Goal: Transaction & Acquisition: Purchase product/service

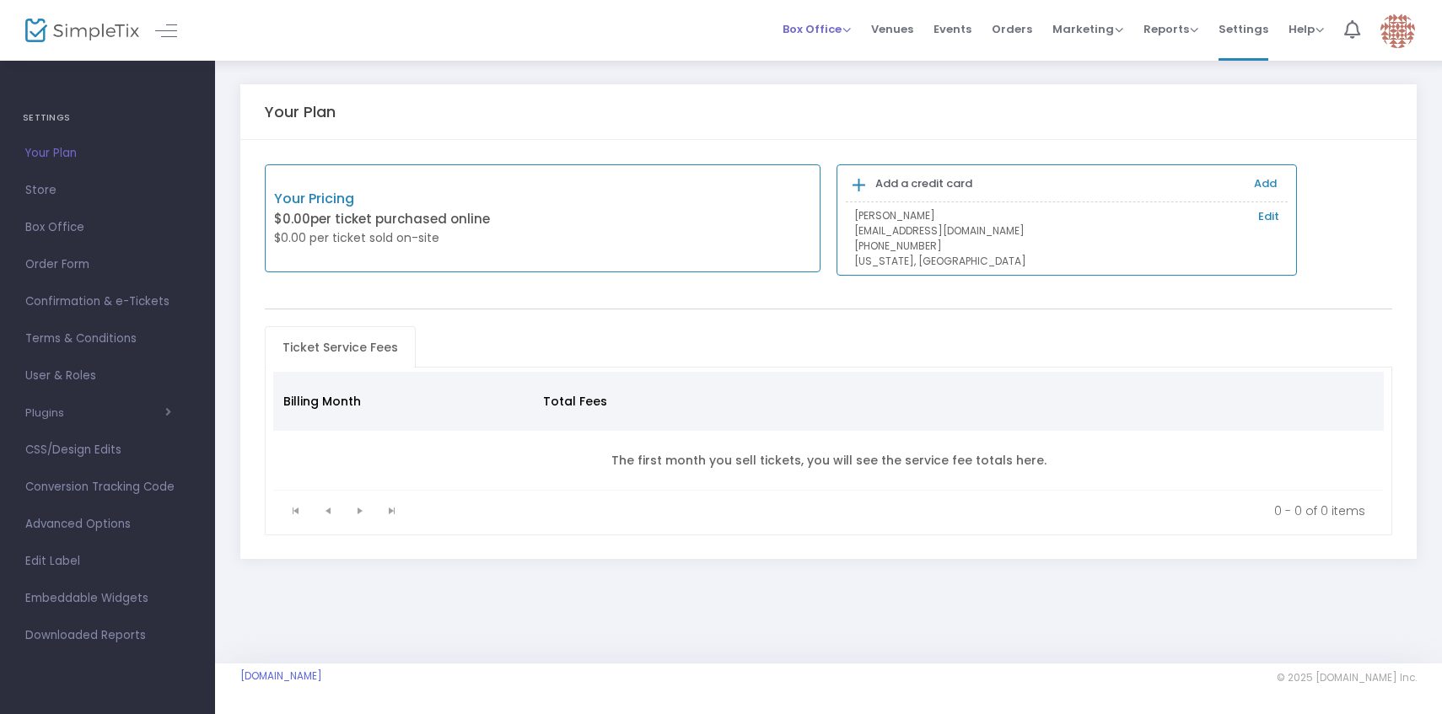
click at [850, 24] on span "Box Office" at bounding box center [817, 29] width 68 height 16
click at [841, 55] on li "Sell Tickets" at bounding box center [843, 56] width 121 height 33
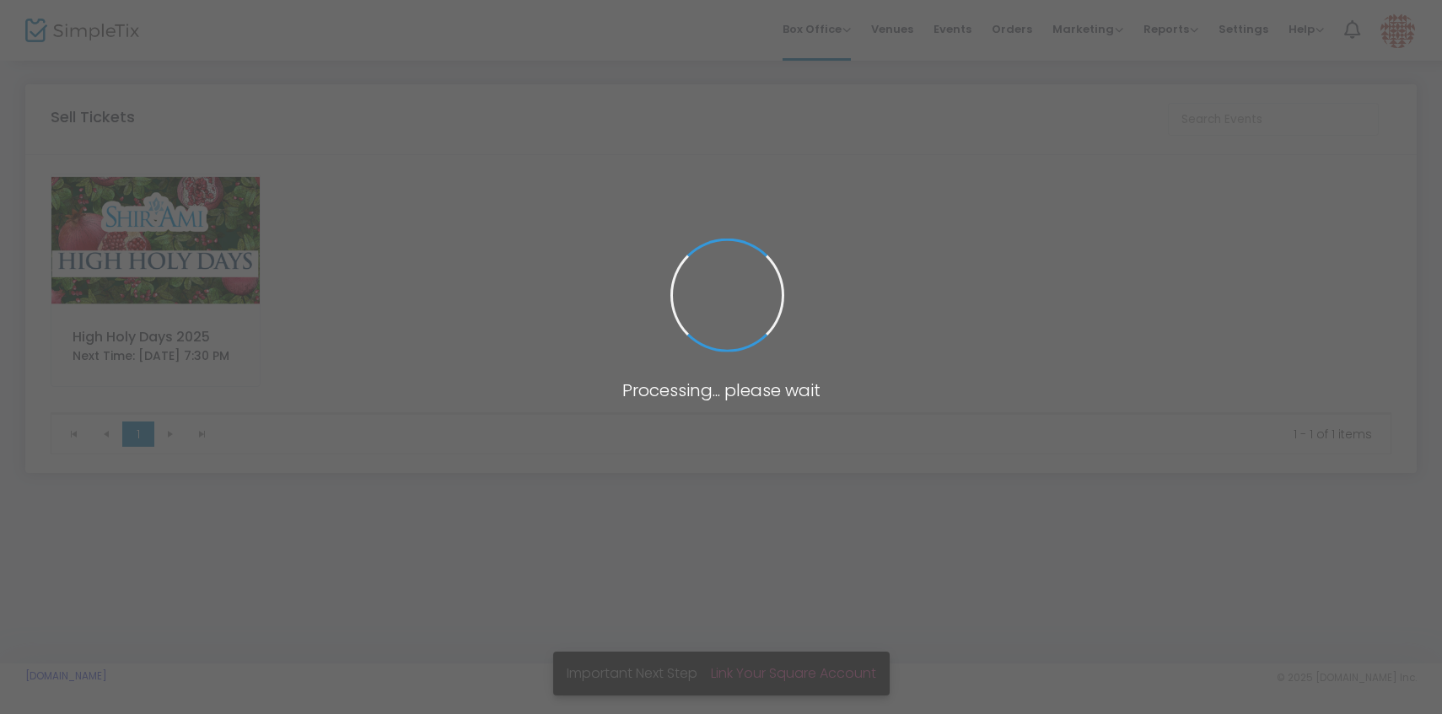
click at [198, 249] on img at bounding box center [155, 241] width 208 height 132
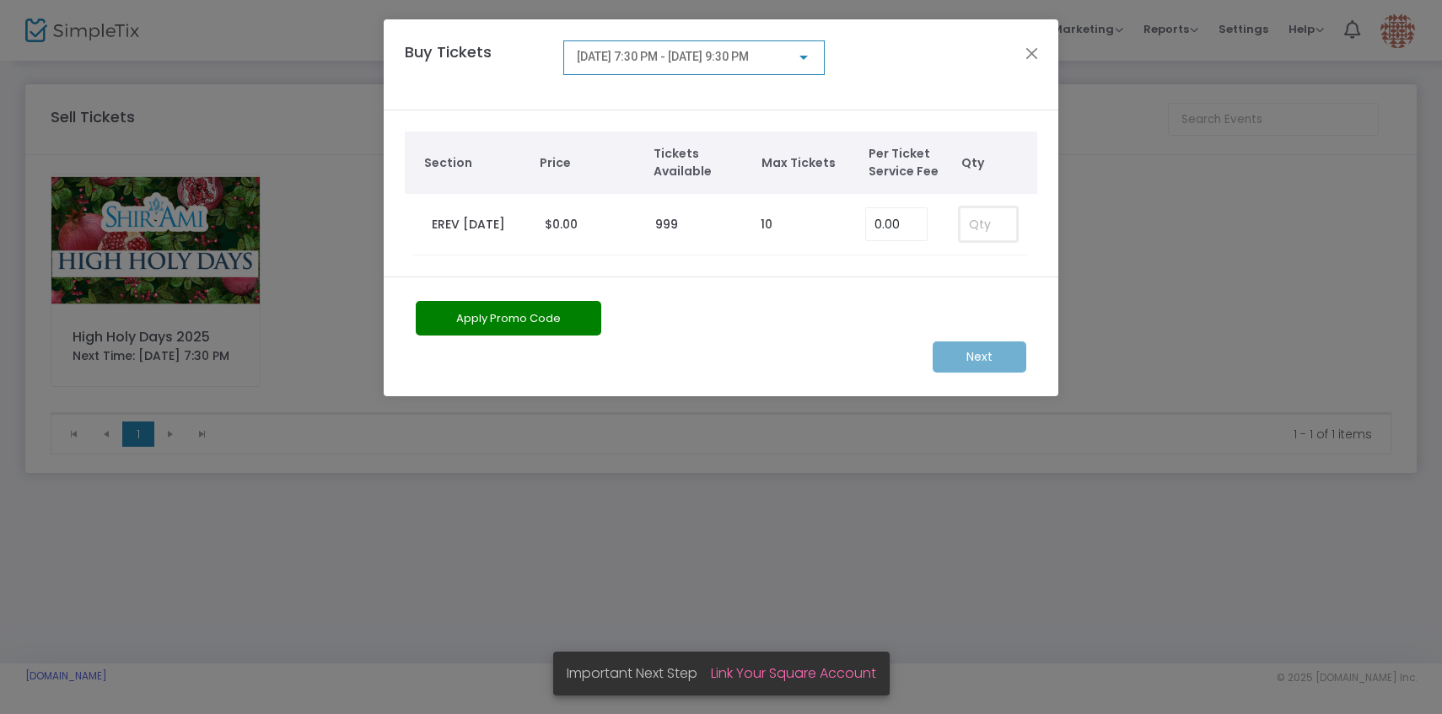
click at [1009, 221] on input at bounding box center [989, 224] width 56 height 32
type input "5"
click at [779, 67] on div "9/22/2025 @ 7:30 PM - 9/22/2025 @ 9:30 PM" at bounding box center [694, 53] width 234 height 31
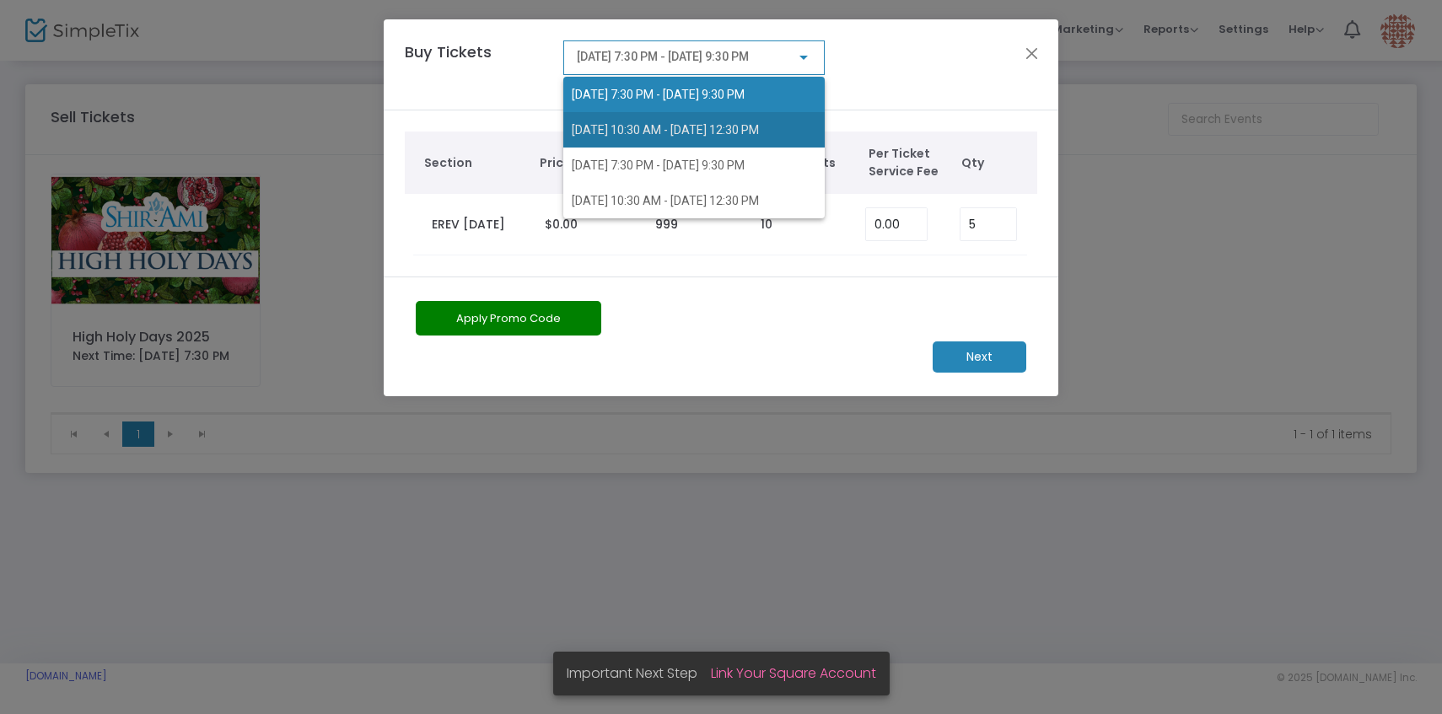
click at [778, 118] on span "9/23/2025 @ 10:30 AM - 9/23/2025 @ 12:30 PM" at bounding box center [694, 129] width 245 height 35
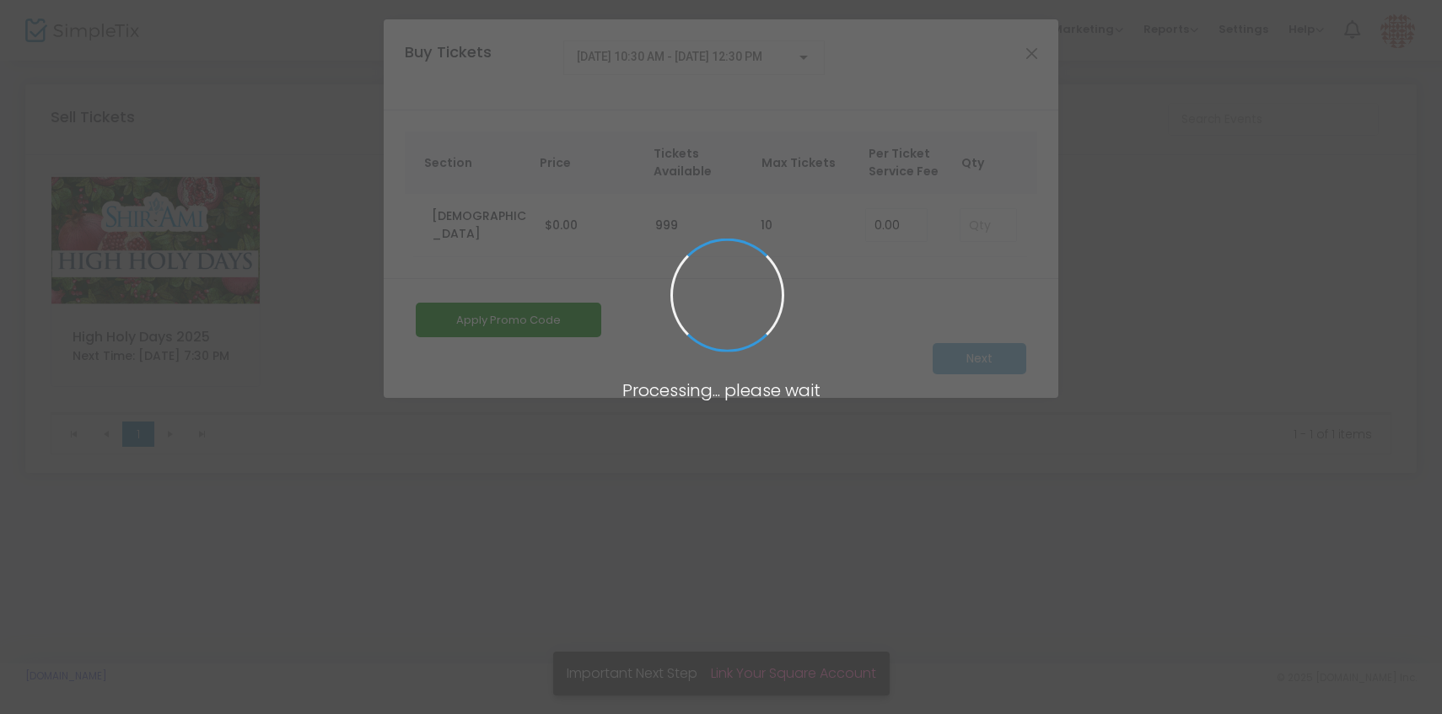
click at [980, 226] on span at bounding box center [721, 357] width 1442 height 714
click at [997, 223] on input at bounding box center [989, 225] width 56 height 32
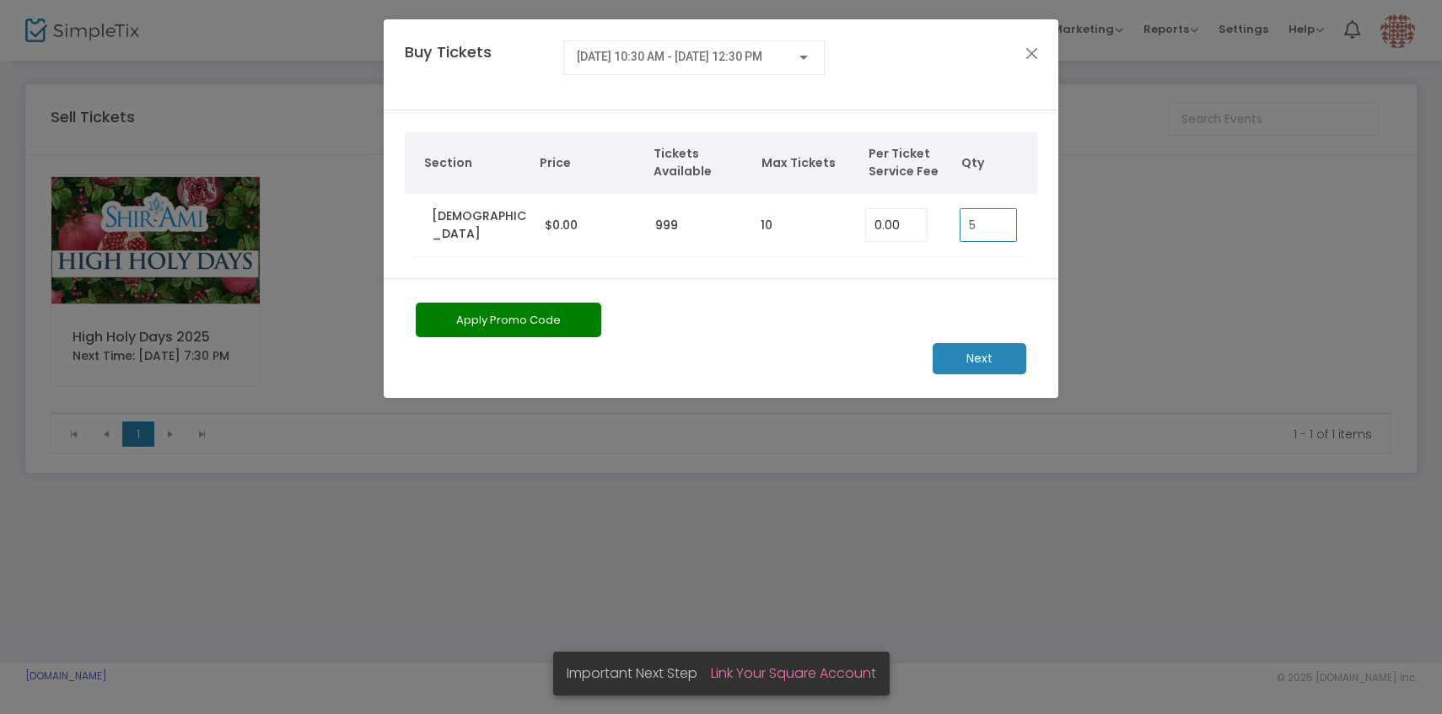
type input "5"
click at [768, 26] on div "Buy Tickets 9/23/2025 @ 10:30 AM - 9/23/2025 @ 12:30 PM" at bounding box center [721, 64] width 675 height 91
click at [766, 46] on div "9/23/2025 @ 10:30 AM - 9/23/2025 @ 12:30 PM" at bounding box center [694, 53] width 234 height 31
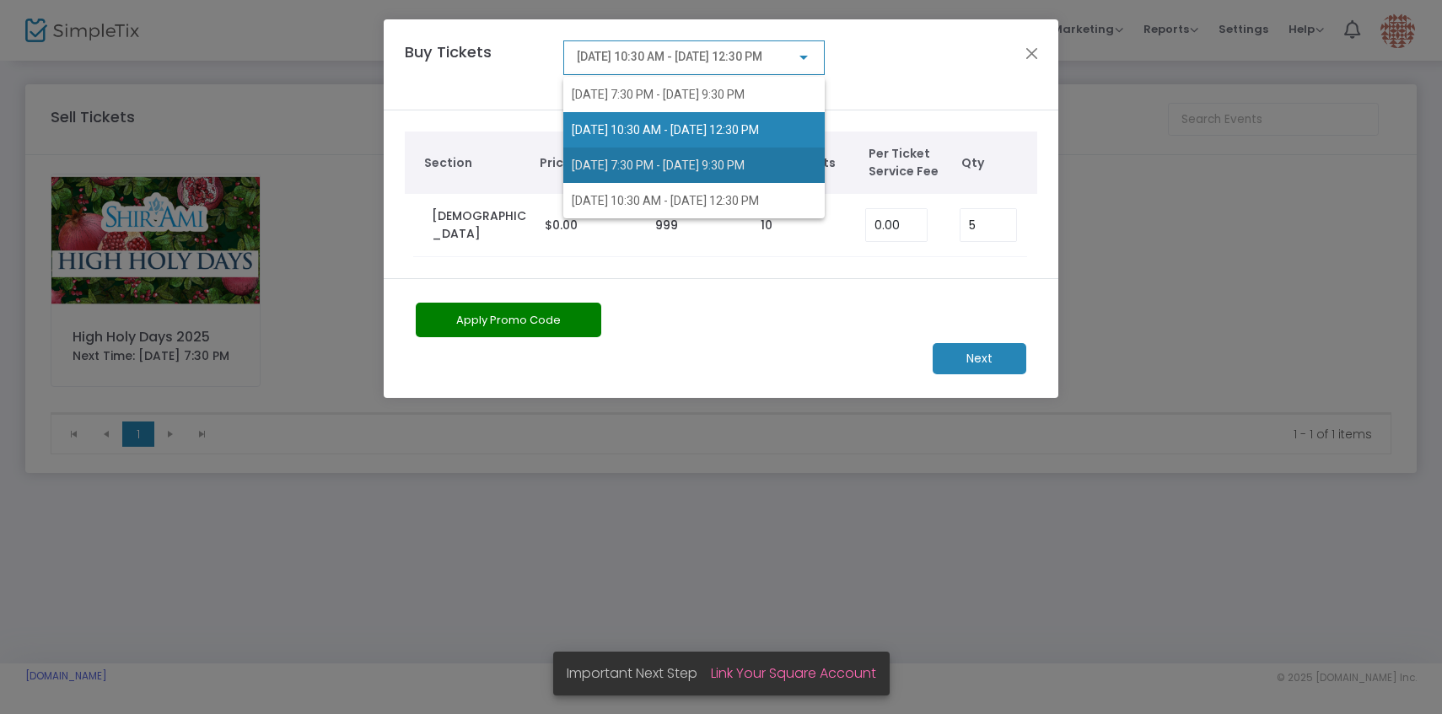
click at [745, 163] on span "10/1/2025 @ 7:30 PM - 10/1/2025 @ 9:30 PM" at bounding box center [658, 165] width 173 height 13
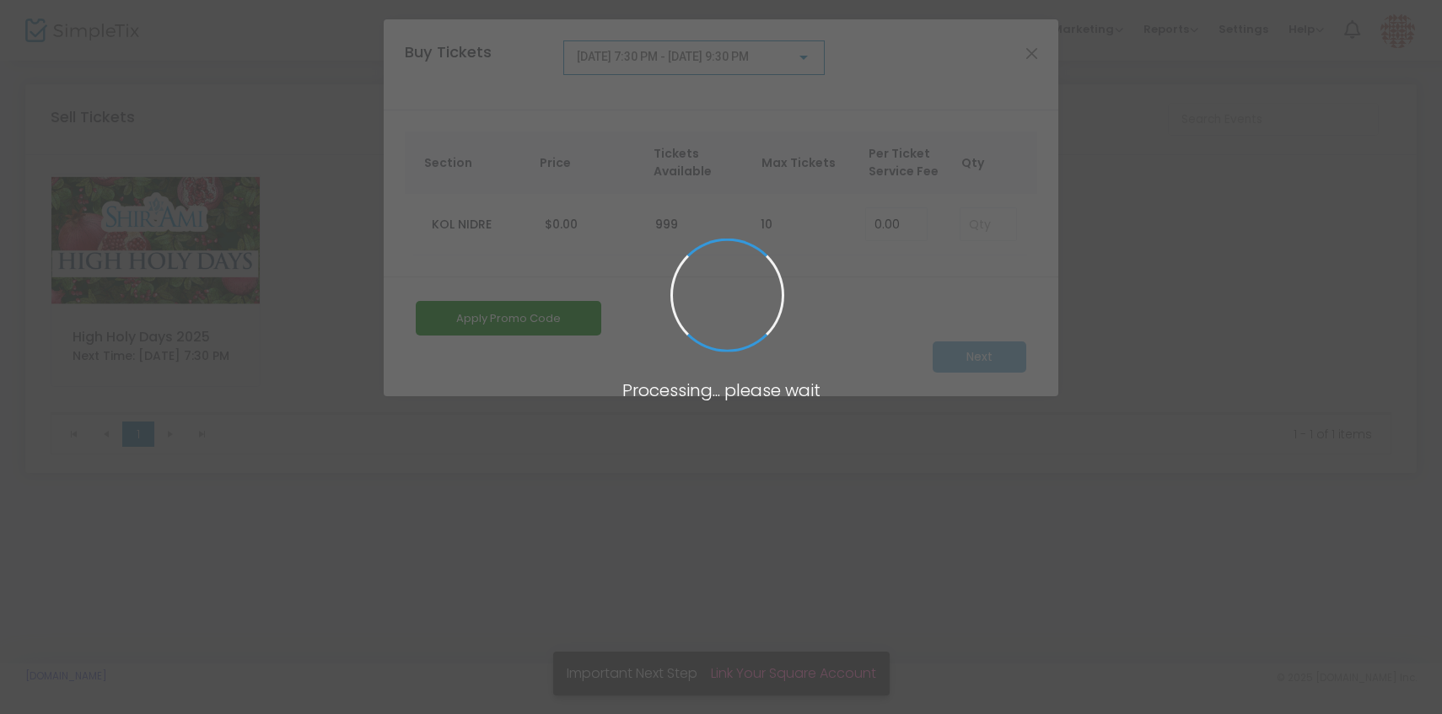
click at [976, 223] on span at bounding box center [721, 357] width 1442 height 714
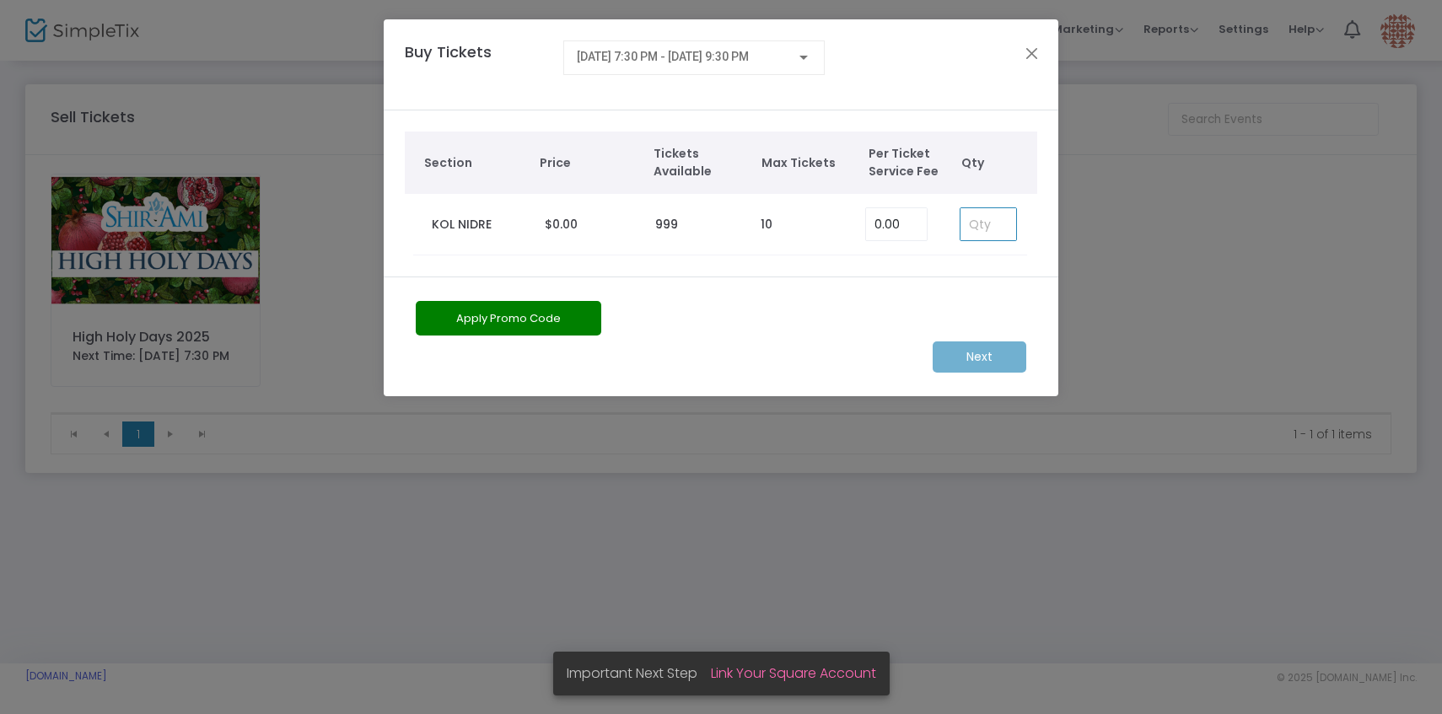
click at [986, 223] on input at bounding box center [989, 224] width 56 height 32
type input "5"
click at [749, 63] on span "10/1/2025 @ 7:30 PM - 10/1/2025 @ 9:30 PM" at bounding box center [663, 56] width 172 height 13
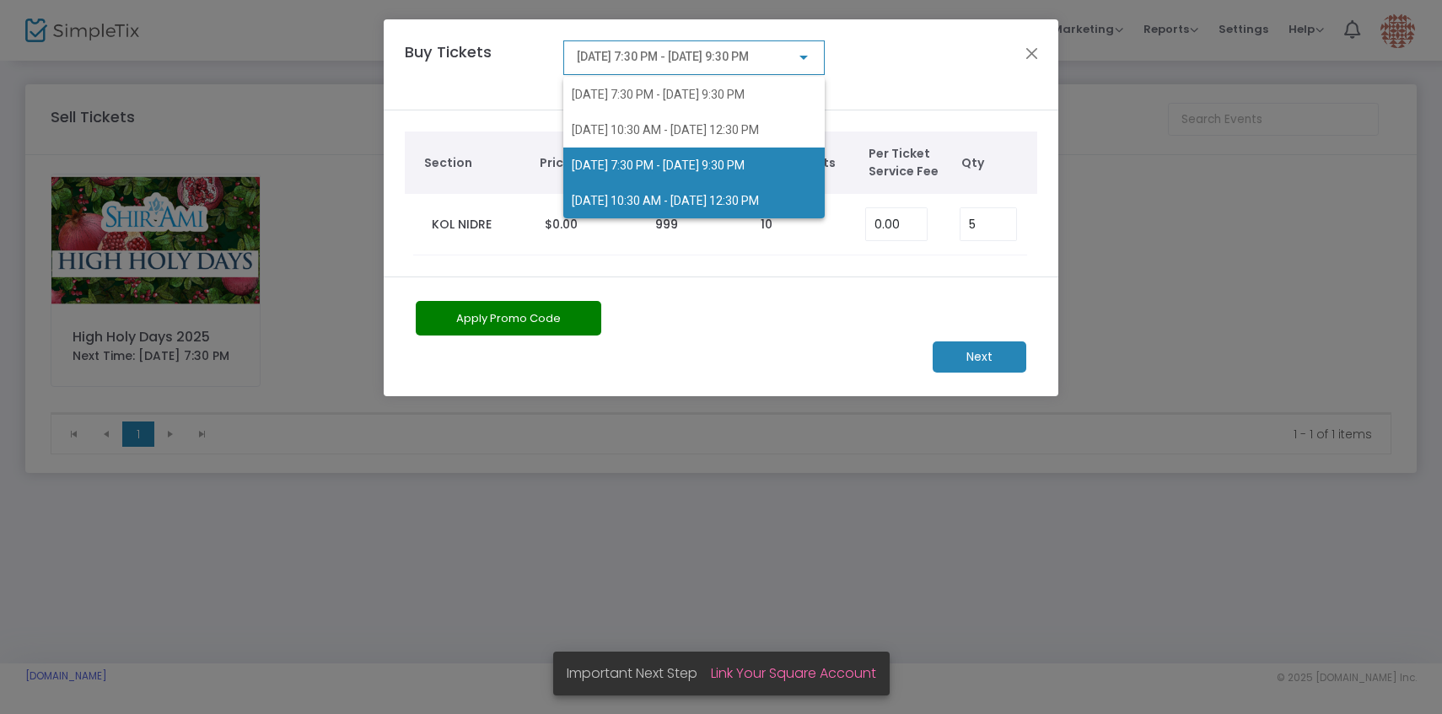
drag, startPoint x: 775, startPoint y: 175, endPoint x: 775, endPoint y: 194, distance: 19.4
click at [775, 194] on div "9/22/2025 @ 7:30 PM - 9/22/2025 @ 9:30 PM 9/23/2025 @ 10:30 AM - 9/23/2025 @ 12…" at bounding box center [693, 148] width 261 height 142
click at [759, 194] on span "10/2/2025 @ 10:30 AM - 10/2/2025 @ 12:30 PM" at bounding box center [665, 200] width 187 height 13
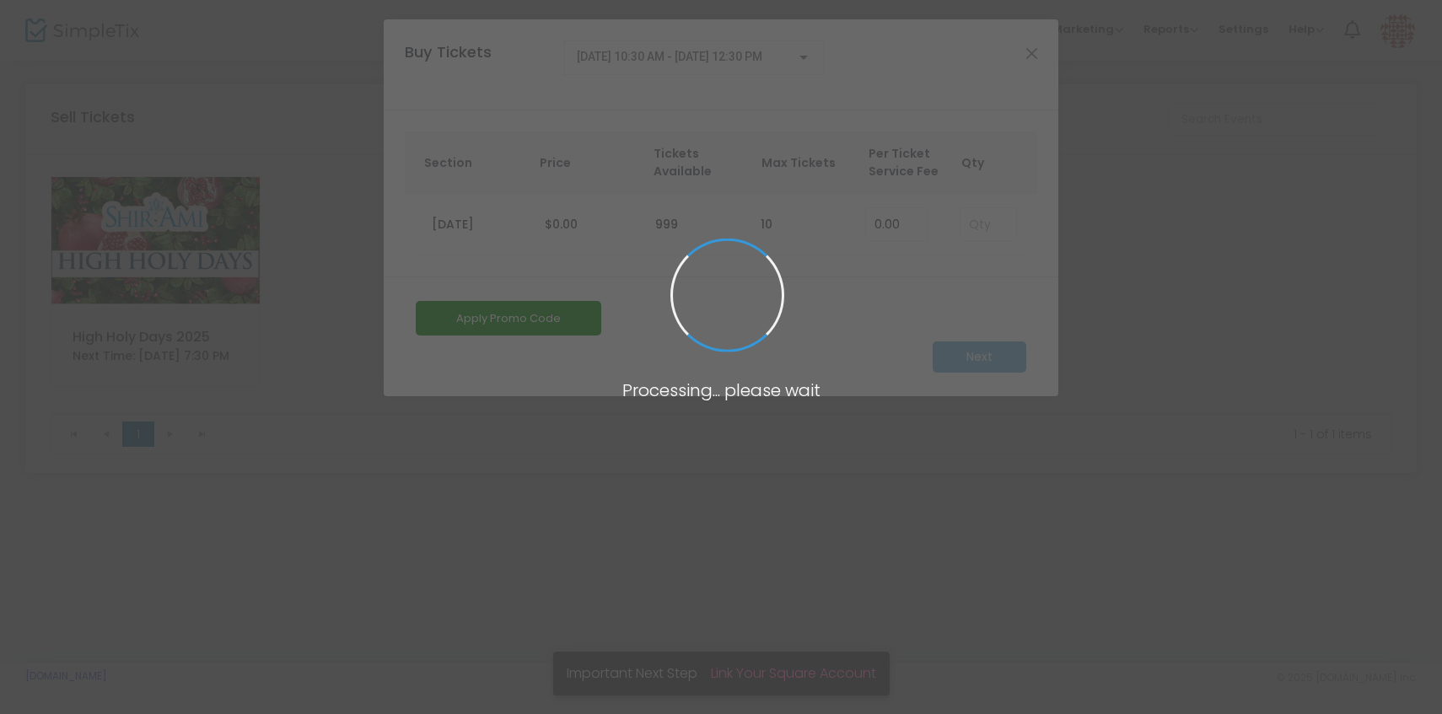
click at [966, 220] on span at bounding box center [721, 357] width 1442 height 714
click at [985, 220] on input at bounding box center [989, 224] width 56 height 32
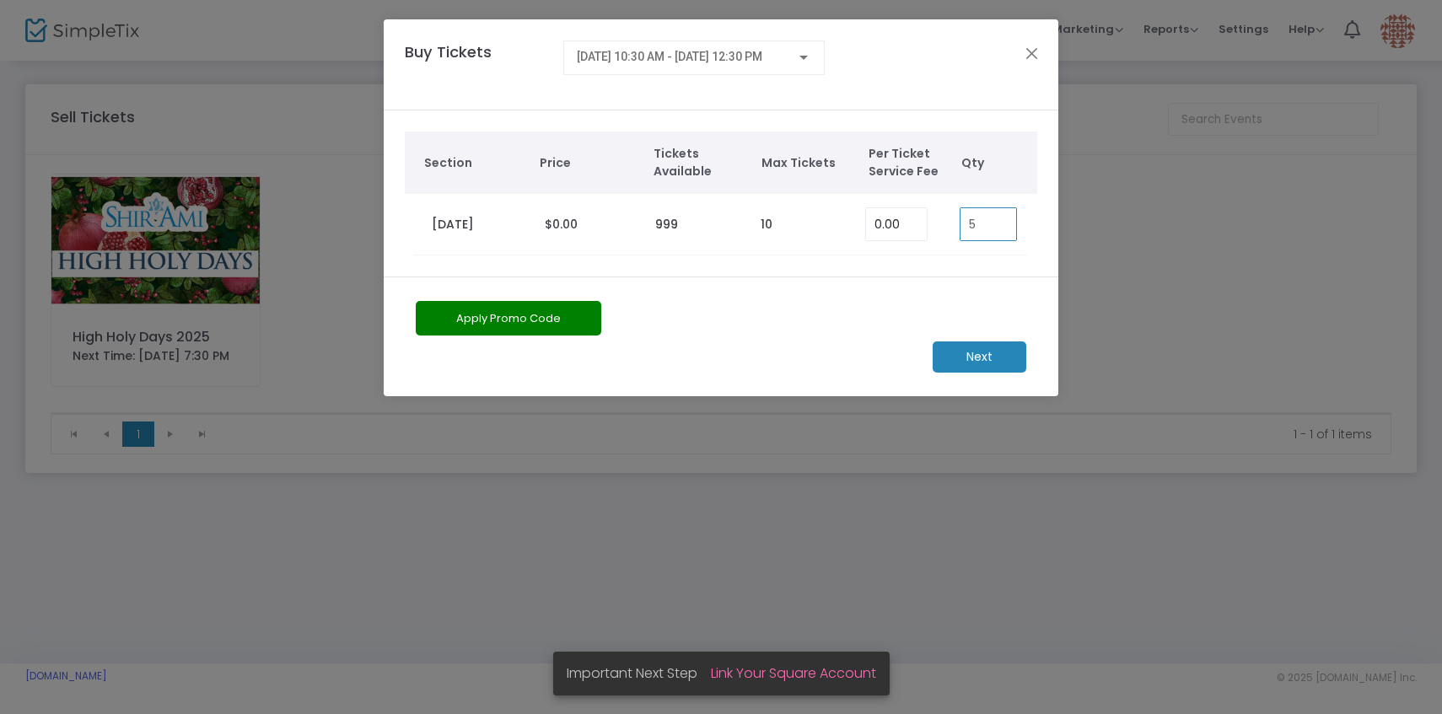
type input "5"
click at [984, 357] on m-button "Next" at bounding box center [980, 357] width 94 height 31
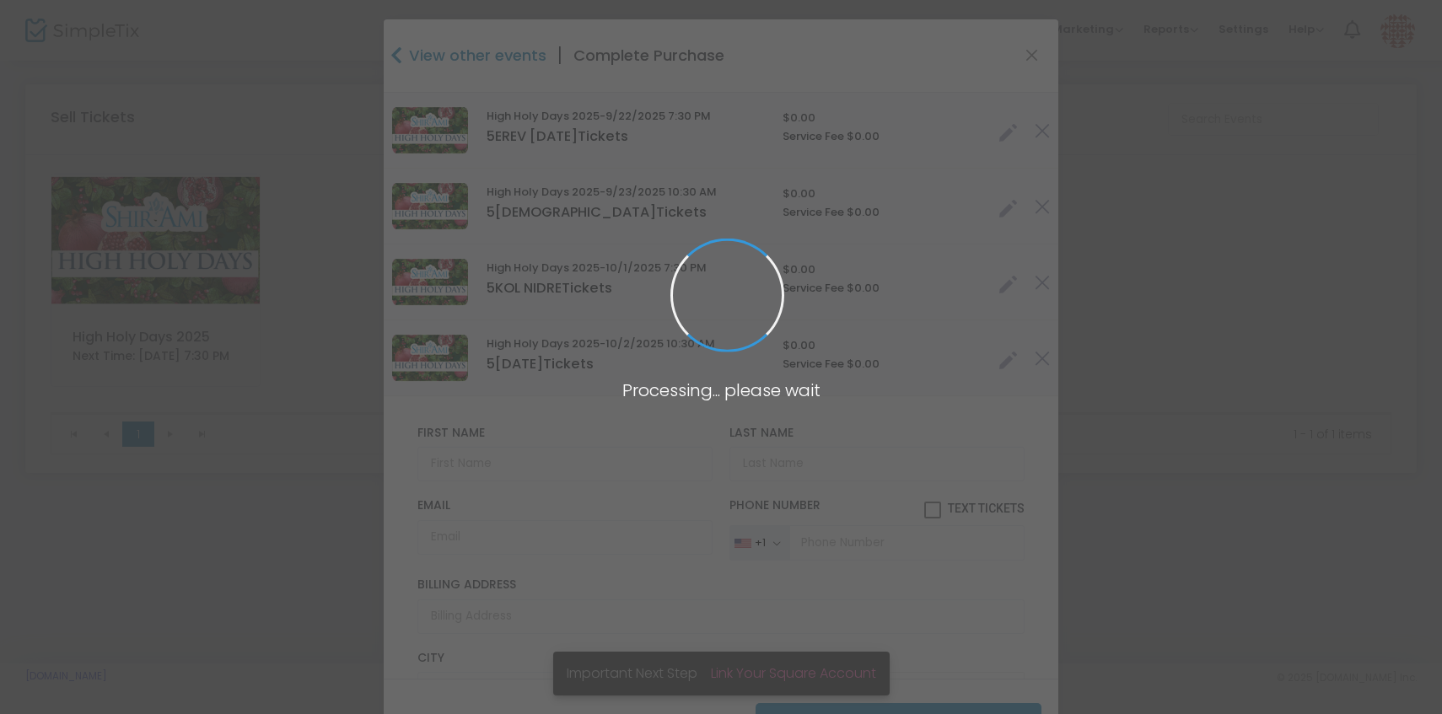
type input "United States"
type input "Pennsylvania"
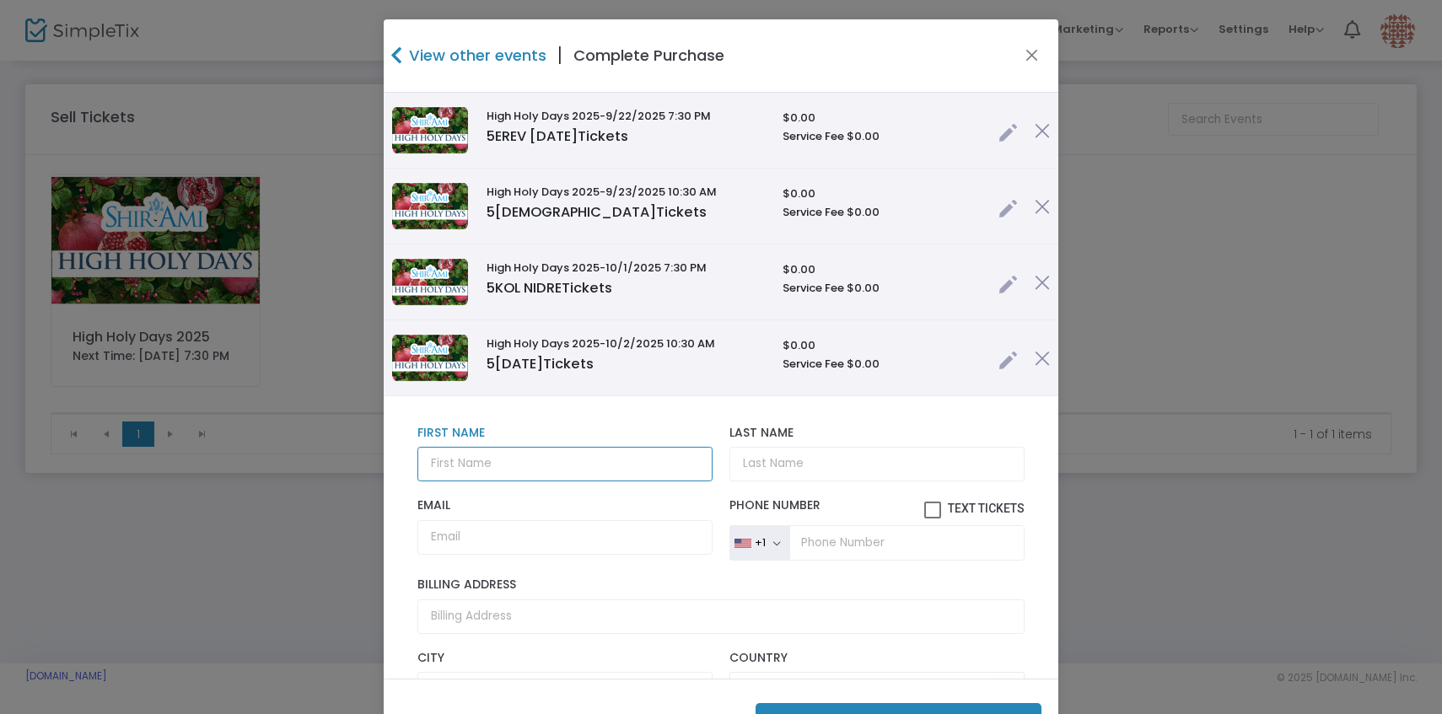
click at [590, 474] on input "text" at bounding box center [564, 464] width 295 height 35
paste input "Patti Anolik"
click at [432, 466] on input "Patti Anolik" at bounding box center [564, 464] width 295 height 35
click at [602, 471] on input "Jason Hart & Patti Anolik" at bounding box center [564, 464] width 295 height 35
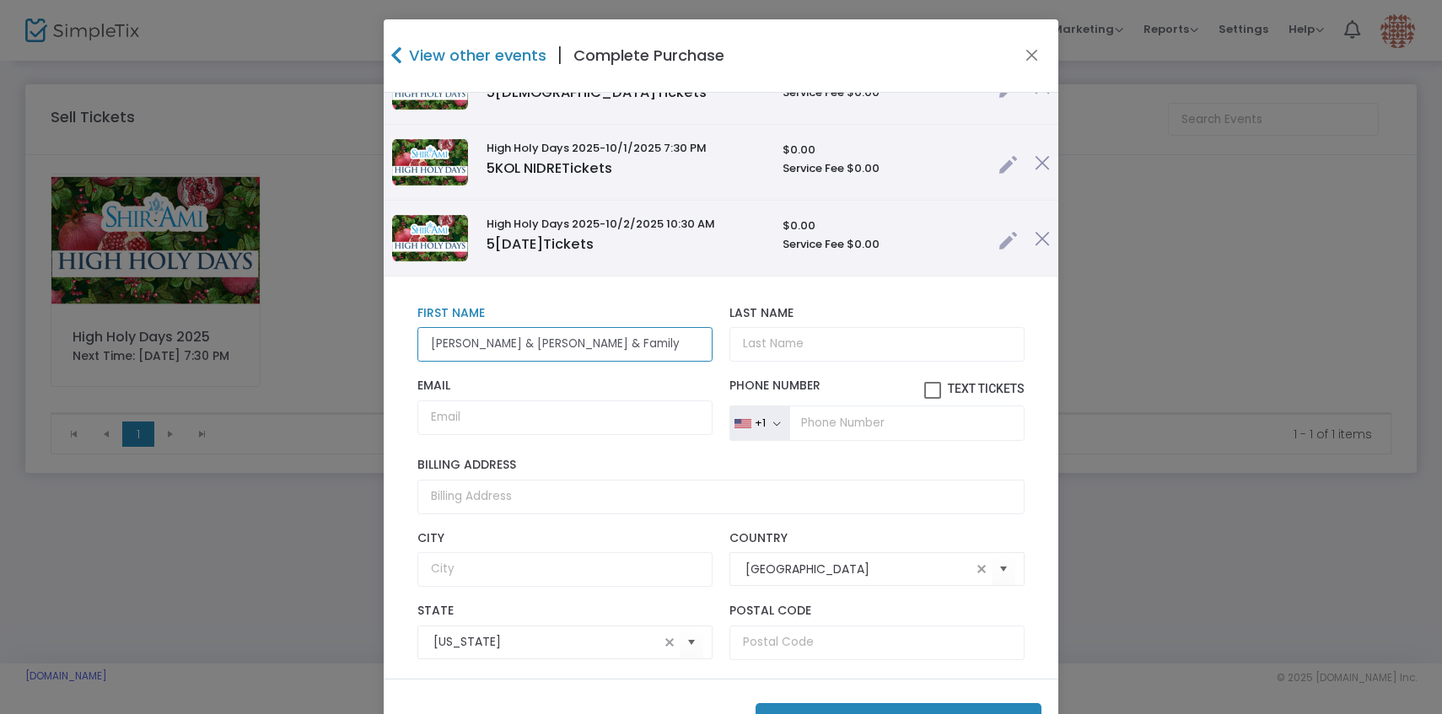
scroll to position [252, 0]
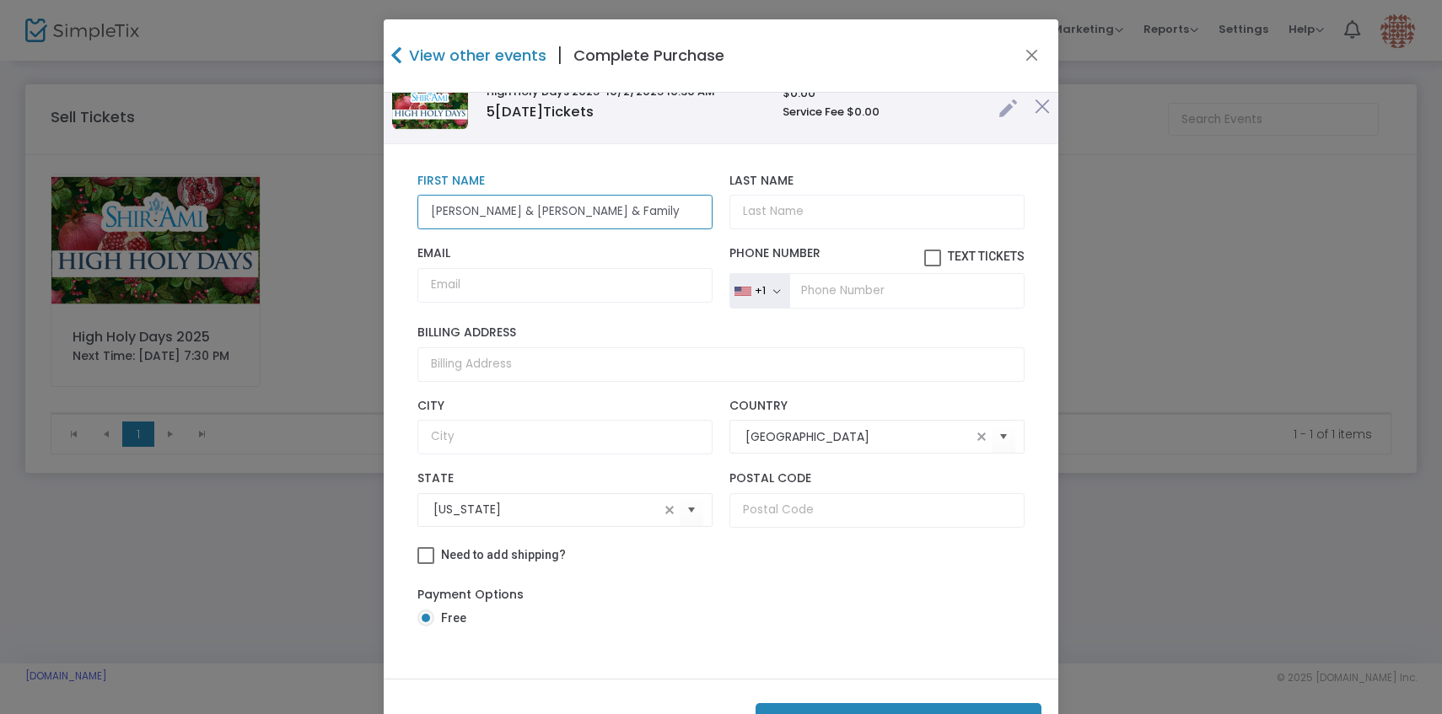
type input "Jason Hart & Patti Anolik & Family"
click at [849, 708] on button "Purchase 20 Tickets ($0.00 )" at bounding box center [899, 720] width 286 height 35
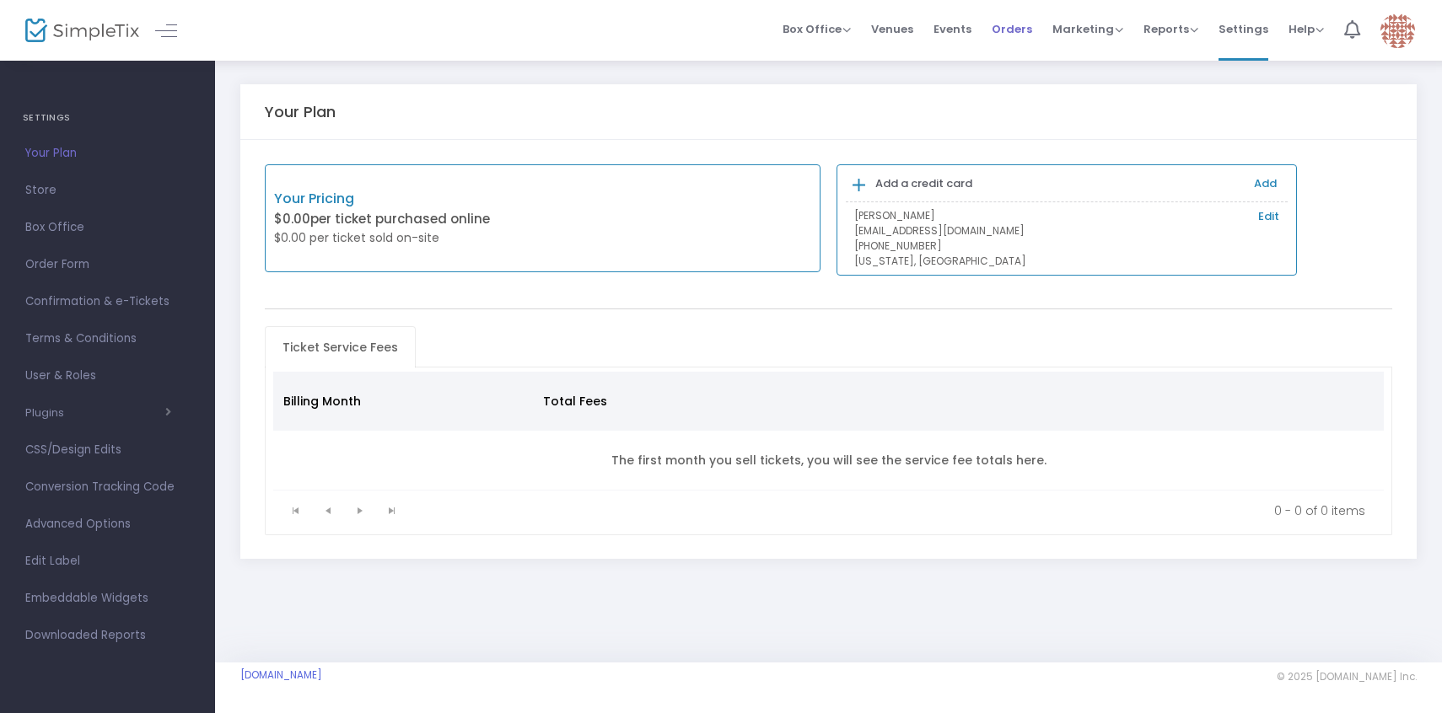
click at [1018, 38] on span "Orders" at bounding box center [1012, 29] width 40 height 43
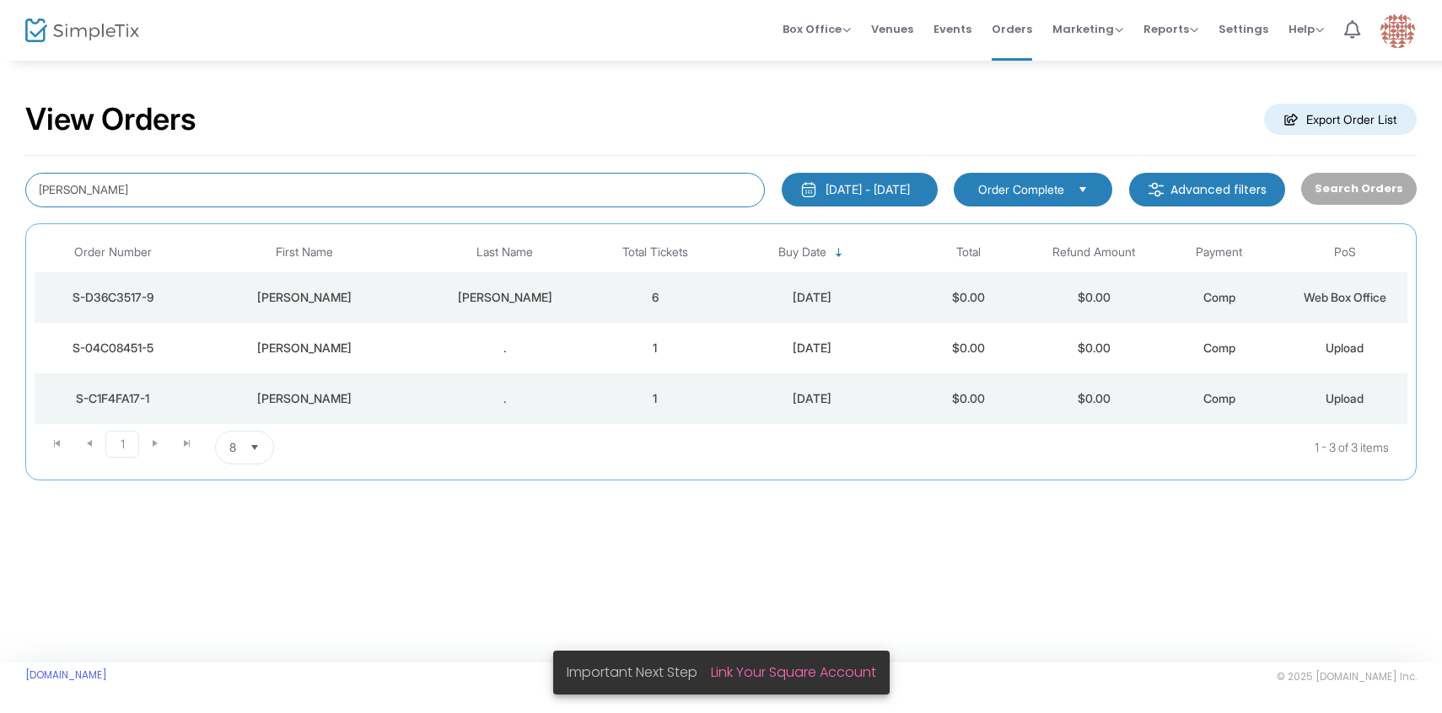
click at [187, 186] on input "[PERSON_NAME]" at bounding box center [395, 190] width 740 height 35
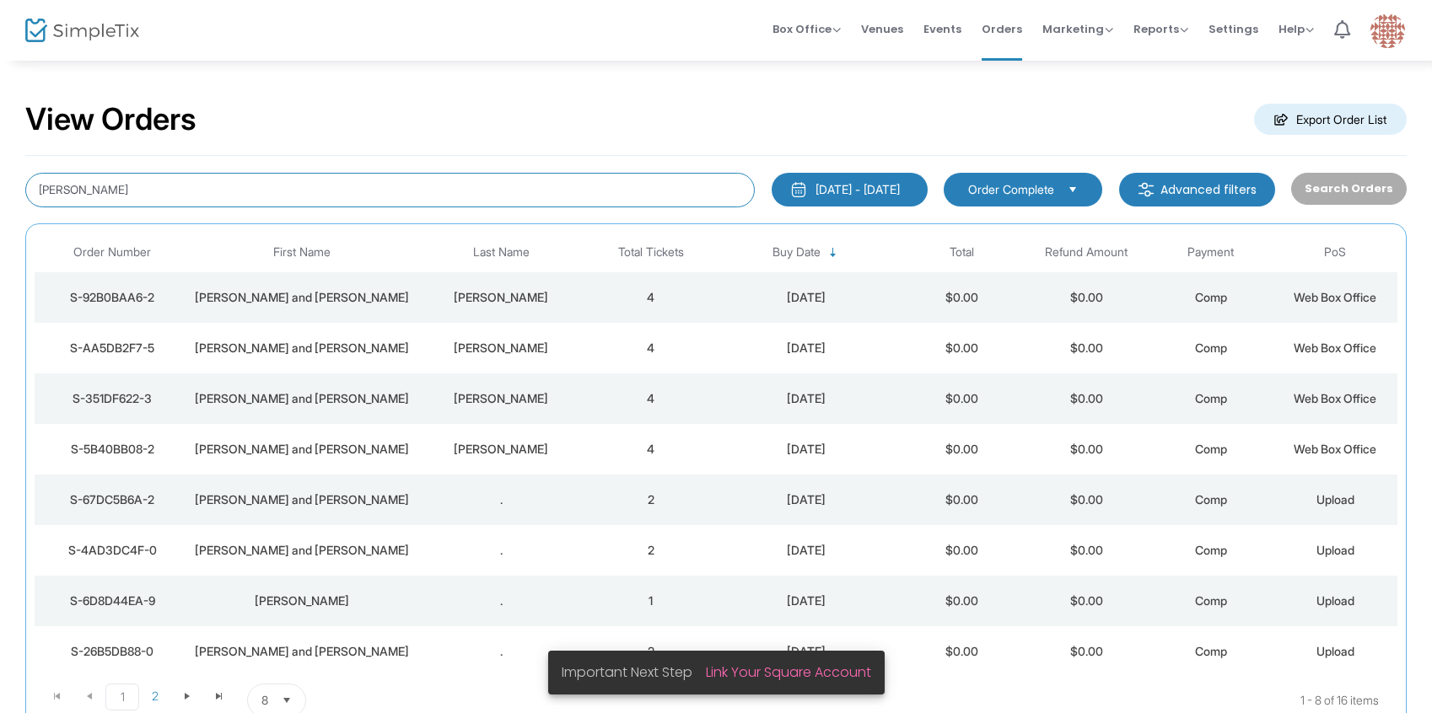
scroll to position [130, 0]
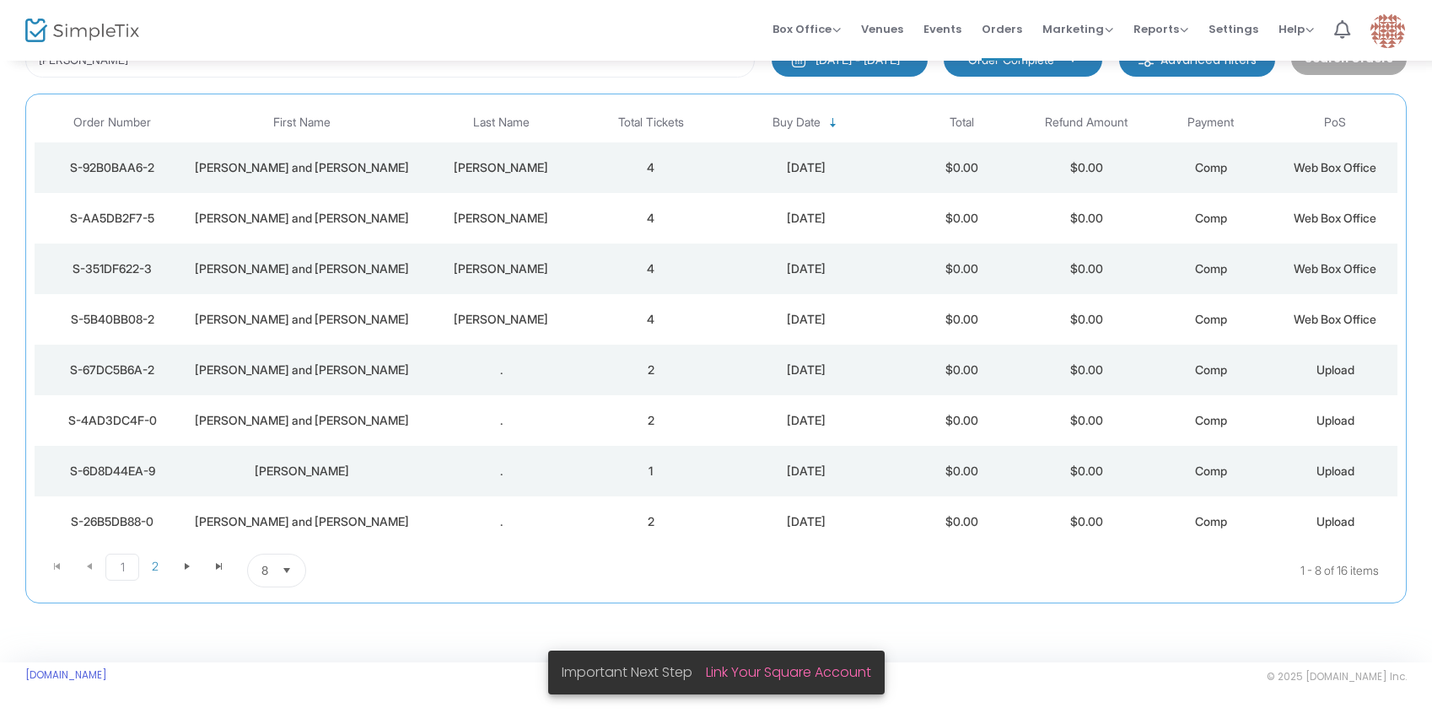
click at [495, 480] on td "." at bounding box center [501, 471] width 175 height 51
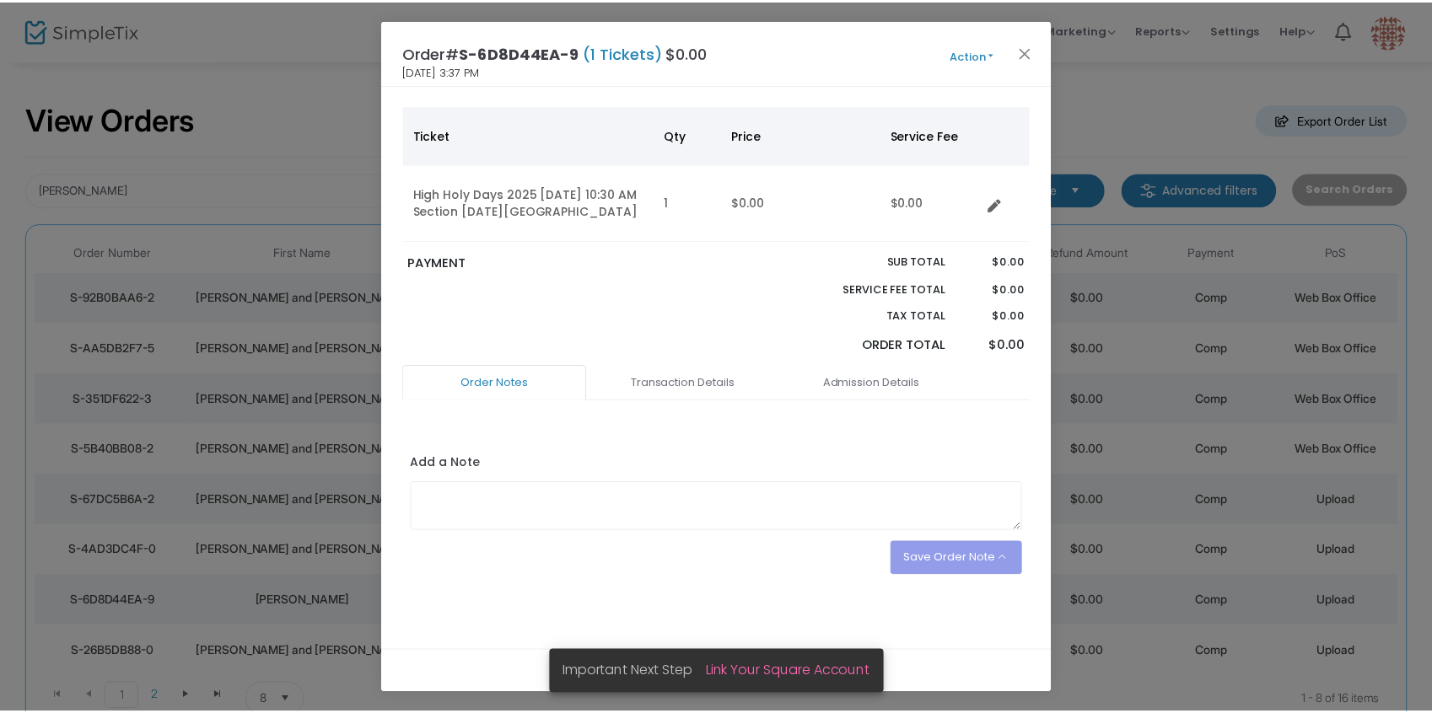
scroll to position [0, 0]
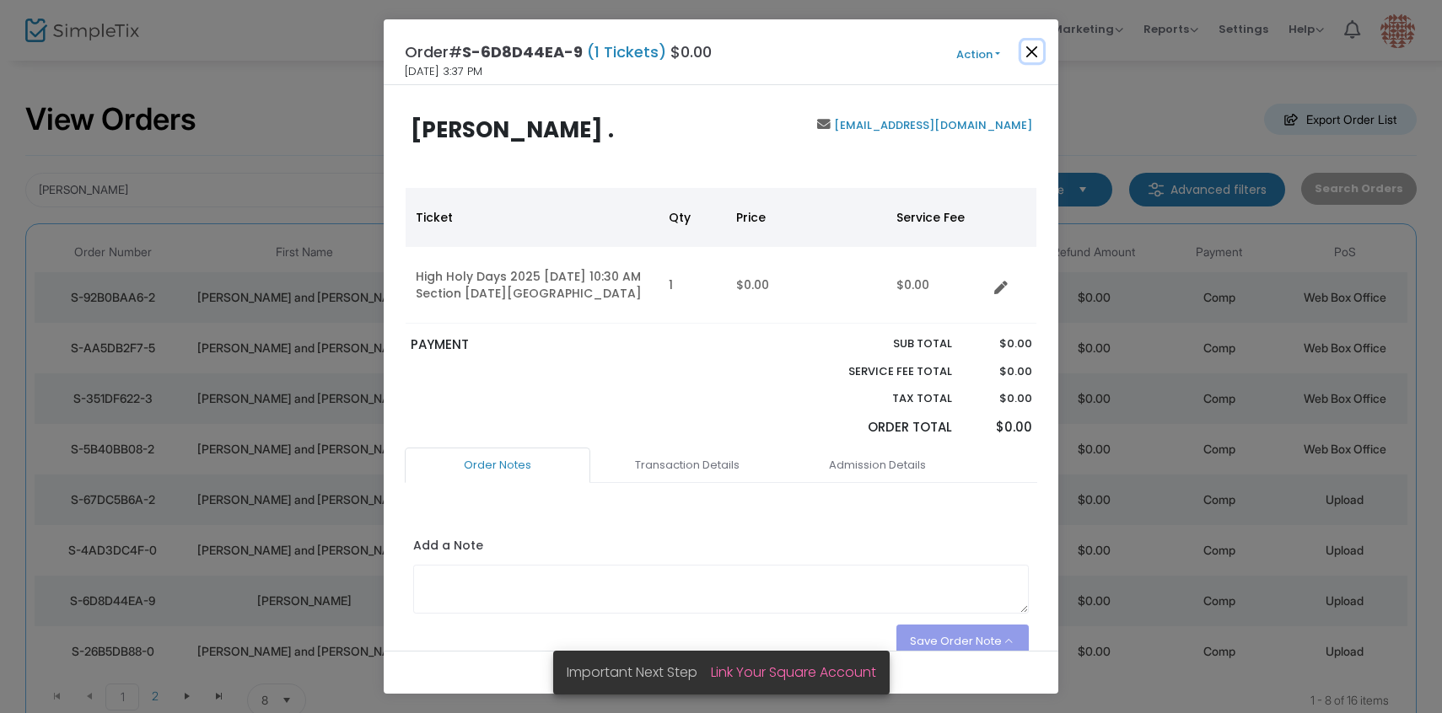
click at [1042, 48] on button "Close" at bounding box center [1032, 51] width 22 height 22
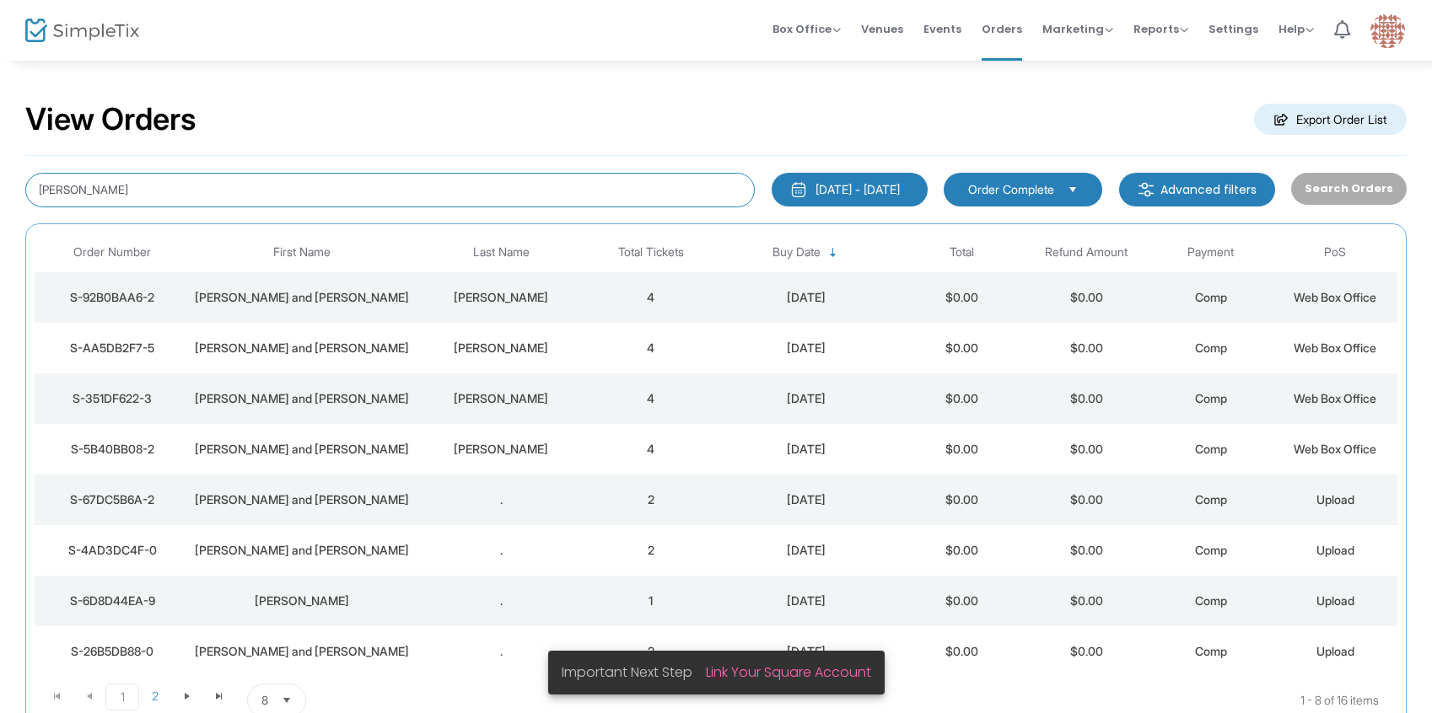
click at [185, 174] on input "[PERSON_NAME]" at bounding box center [390, 190] width 730 height 35
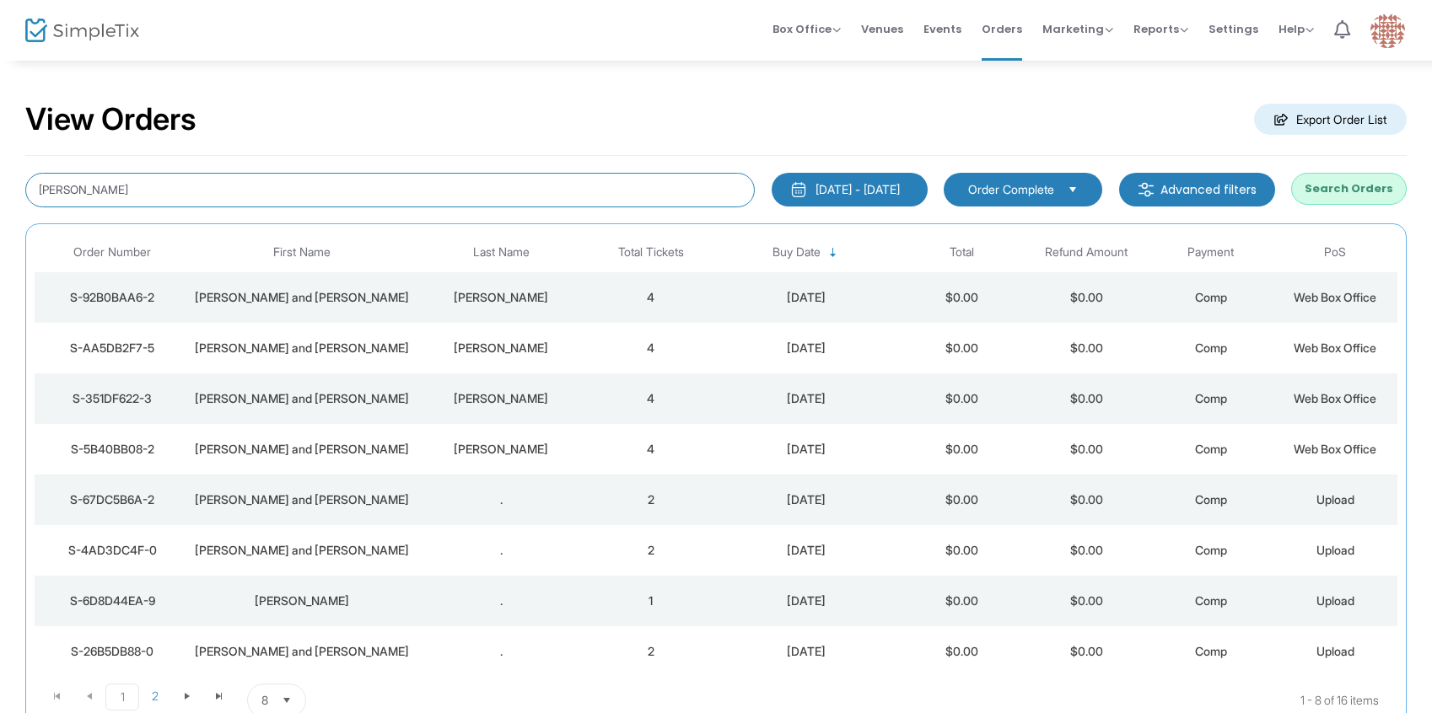
type input "[PERSON_NAME]"
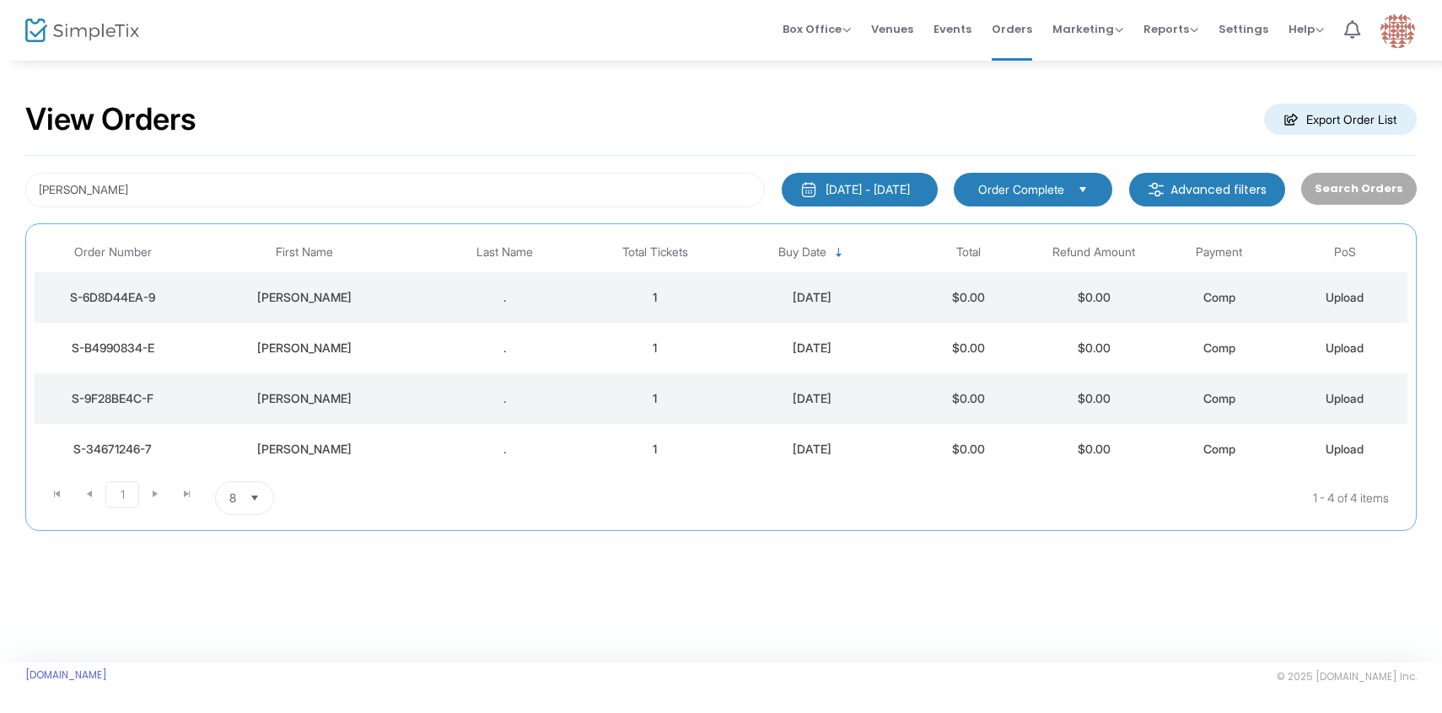
click at [551, 293] on div "." at bounding box center [504, 297] width 167 height 17
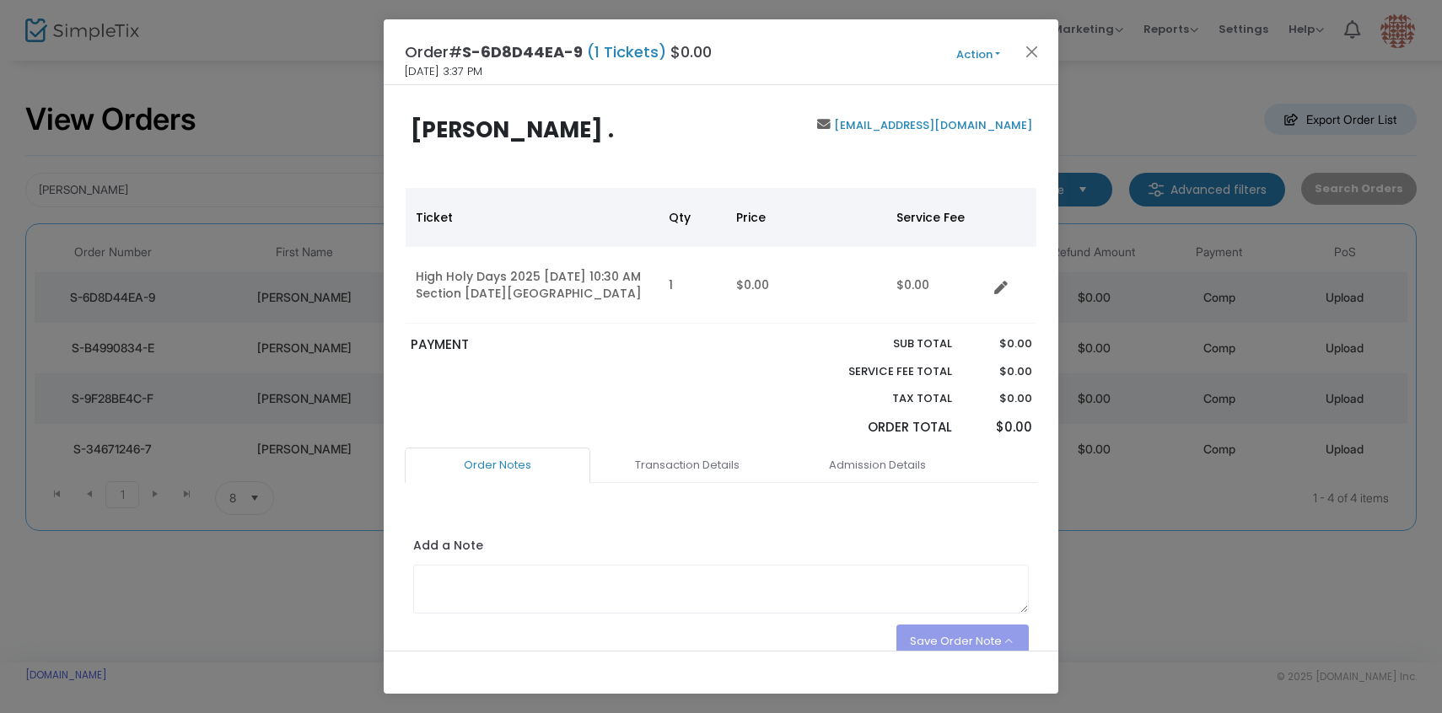
click at [975, 59] on button "Action" at bounding box center [978, 55] width 101 height 19
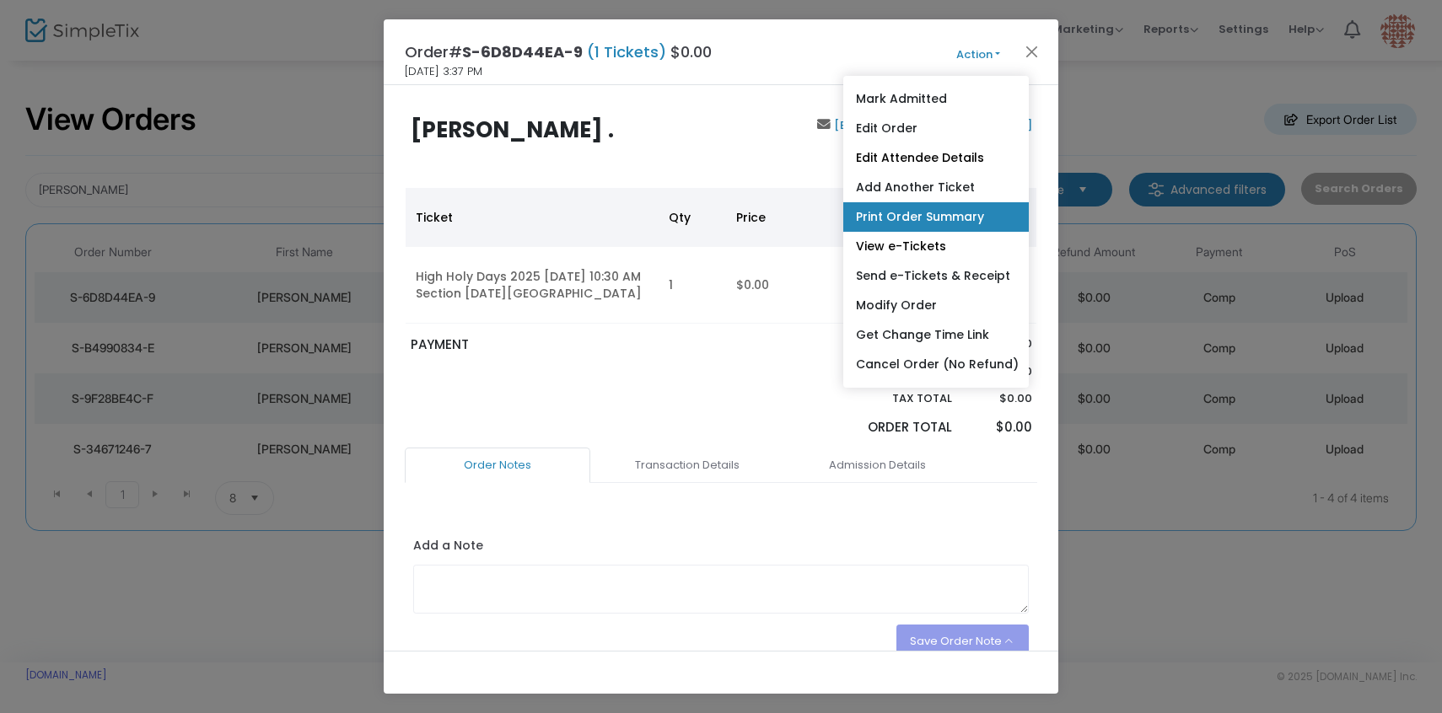
click at [921, 215] on link "Print Order Summary" at bounding box center [936, 217] width 186 height 30
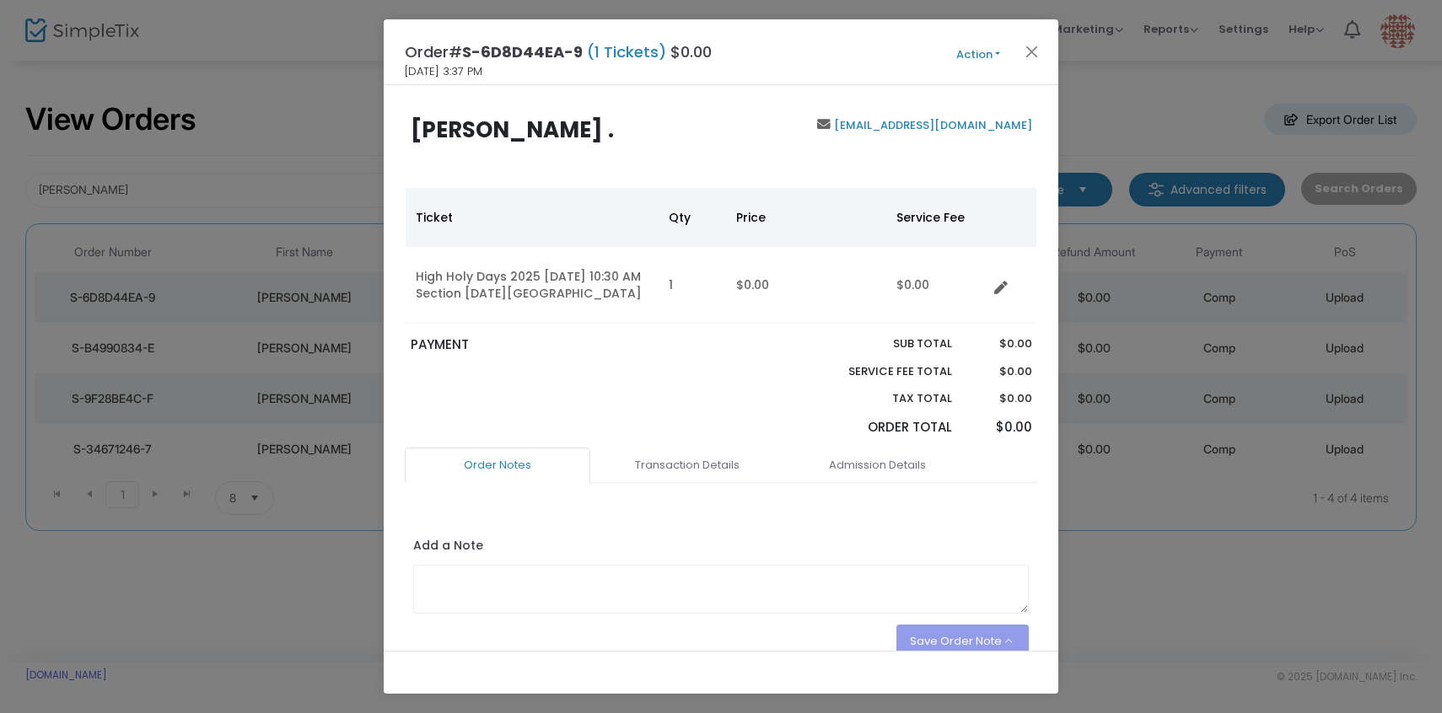
click at [981, 59] on button "Action" at bounding box center [978, 55] width 101 height 19
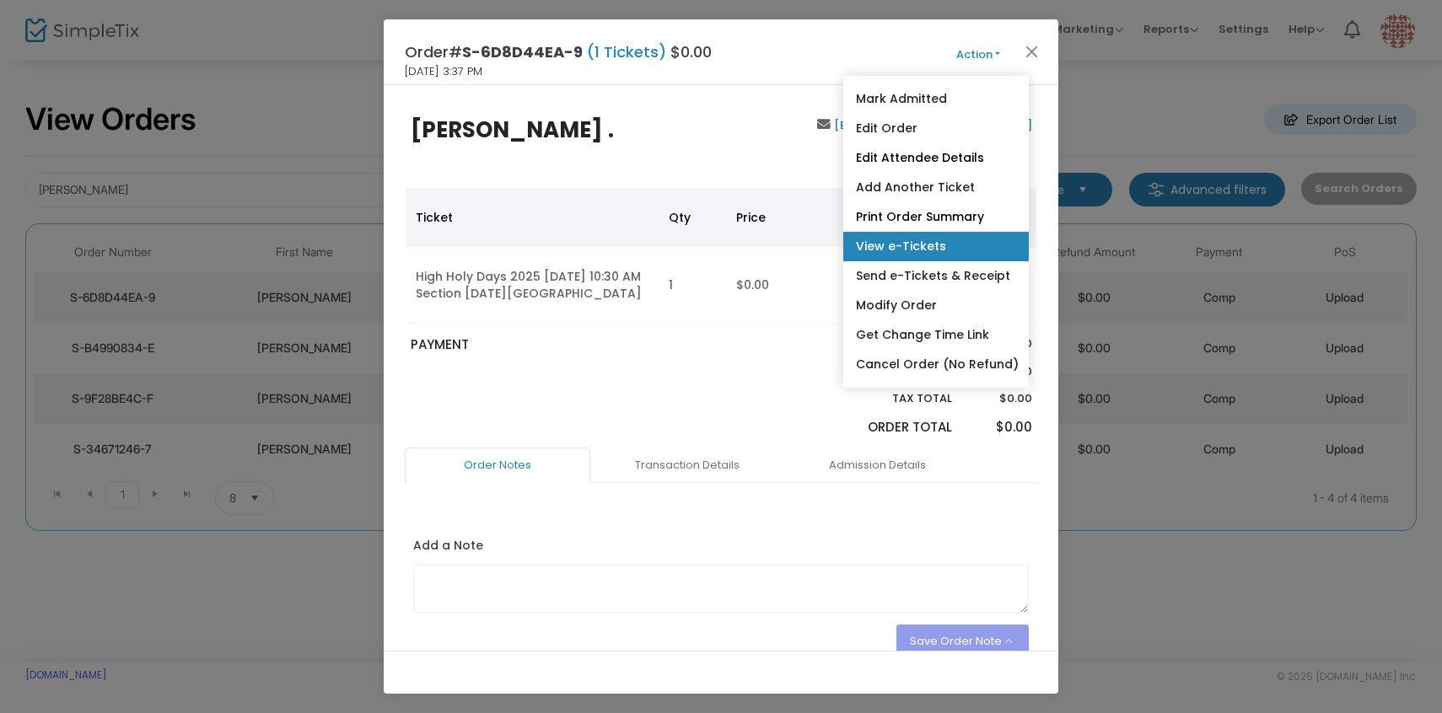
click at [900, 245] on link "View e-Tickets" at bounding box center [936, 247] width 186 height 30
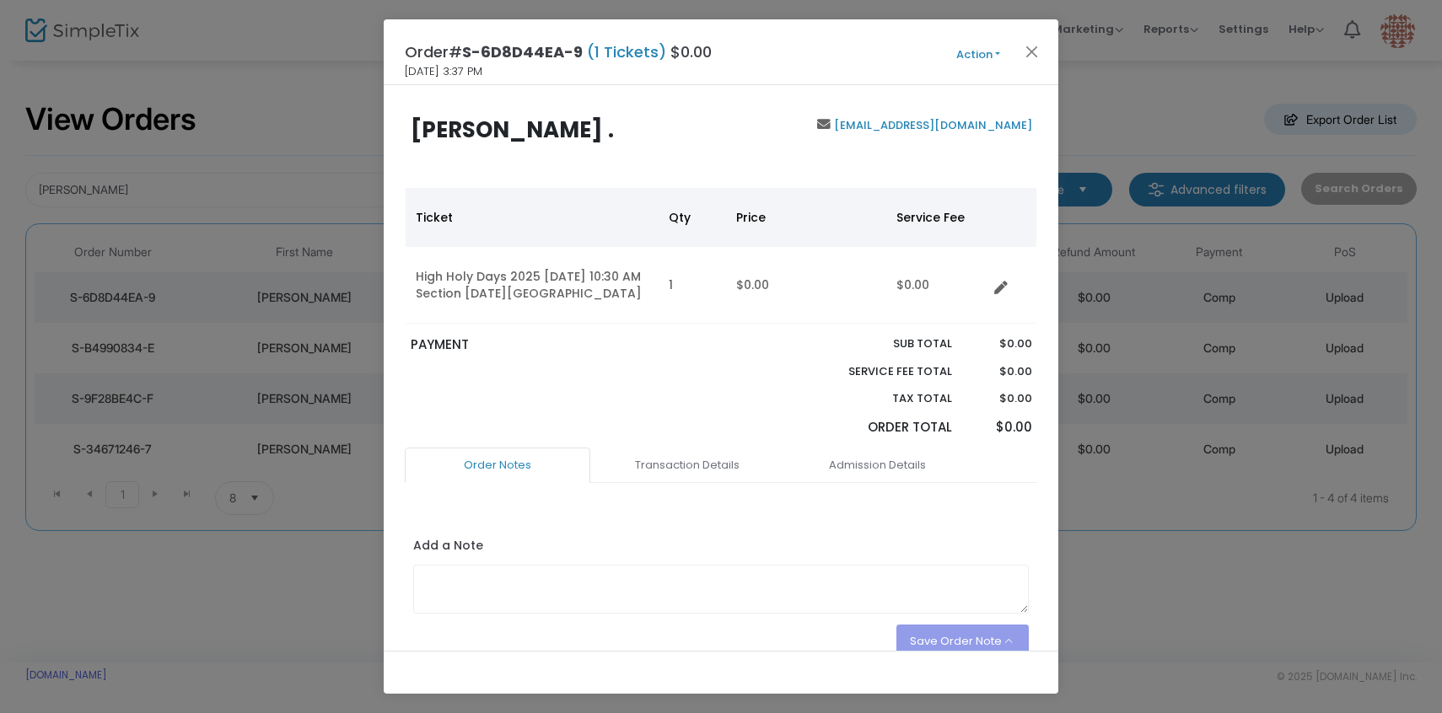
click at [1104, 258] on ngb-modal-window "Order# S-6D8D44EA-9 (1 Tickets) $0.00 [DATE] 3:37 PM Action Mark Admitted Edit …" at bounding box center [721, 356] width 1442 height 713
click at [263, 348] on ngb-modal-window "Order# S-6D8D44EA-9 (1 Tickets) $0.00 [DATE] 3:37 PM Action Mark Admitted Edit …" at bounding box center [721, 356] width 1442 height 713
click at [288, 347] on ngb-modal-window "Order# S-6D8D44EA-9 (1 Tickets) $0.00 [DATE] 3:37 PM Action Mark Admitted Edit …" at bounding box center [721, 356] width 1442 height 713
click at [1031, 51] on button "Close" at bounding box center [1032, 51] width 22 height 22
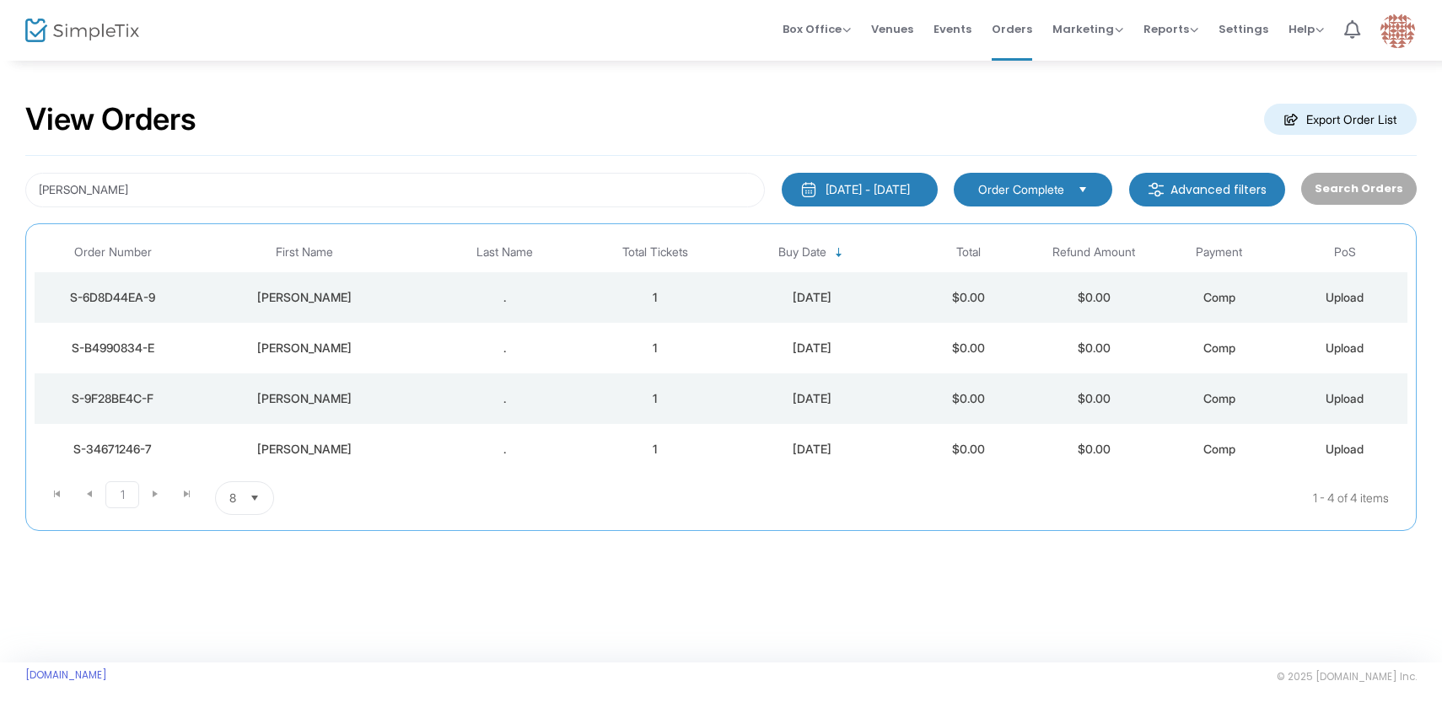
click at [468, 347] on div "." at bounding box center [504, 348] width 167 height 17
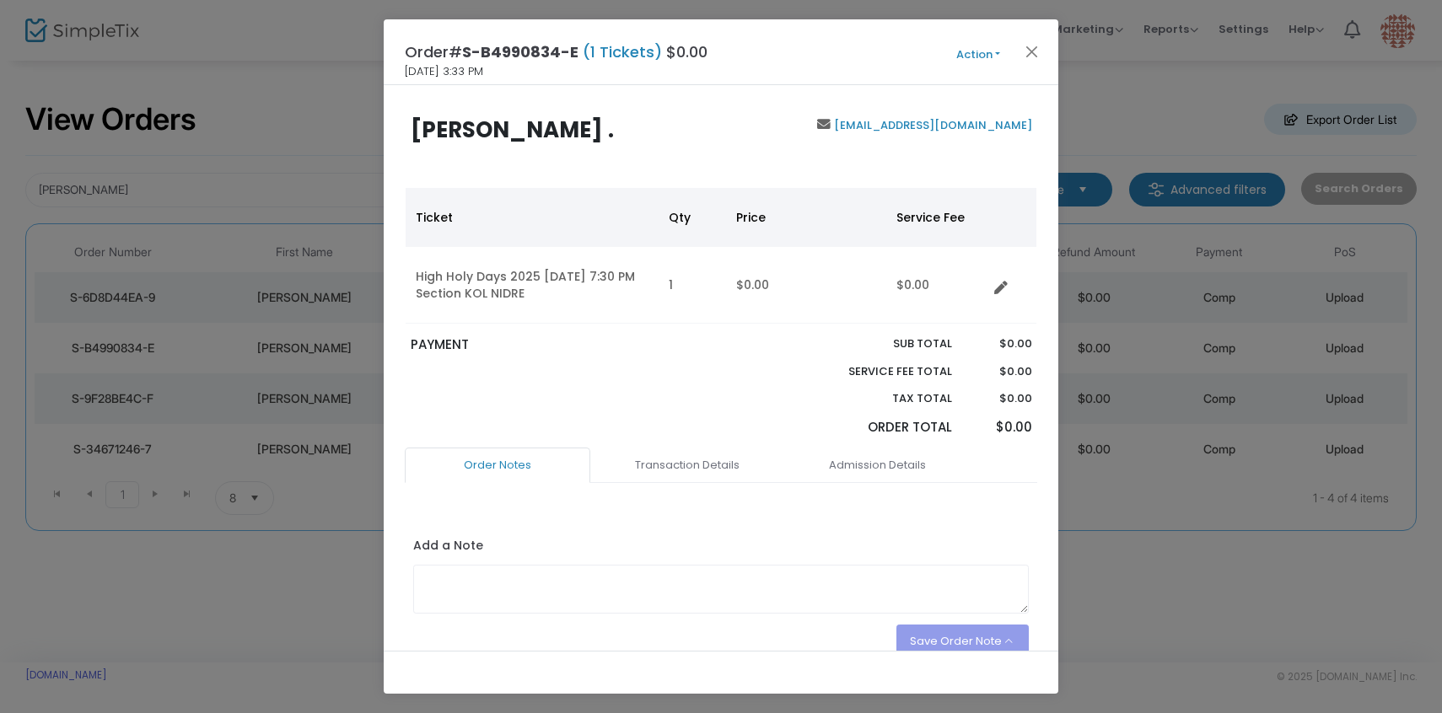
click at [980, 53] on button "Action" at bounding box center [978, 55] width 101 height 19
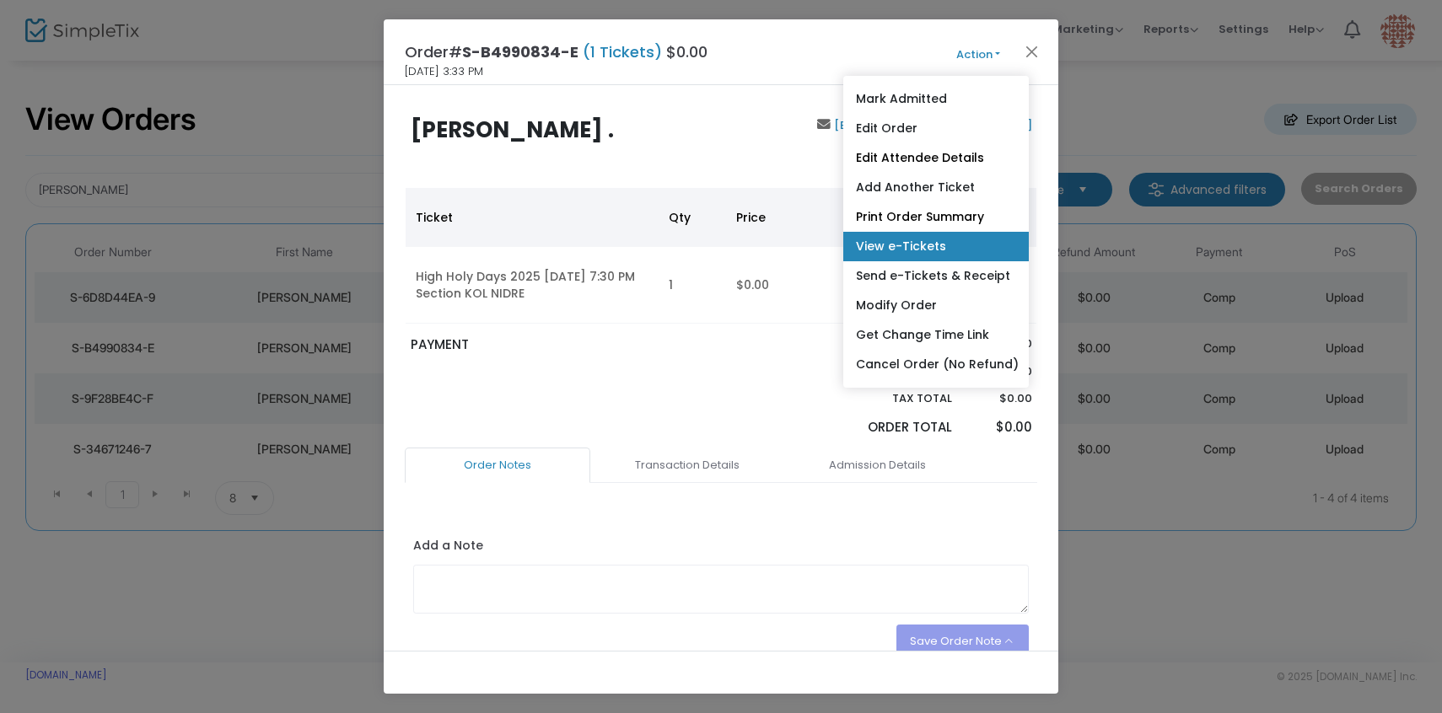
click at [907, 234] on link "View e-Tickets" at bounding box center [936, 247] width 186 height 30
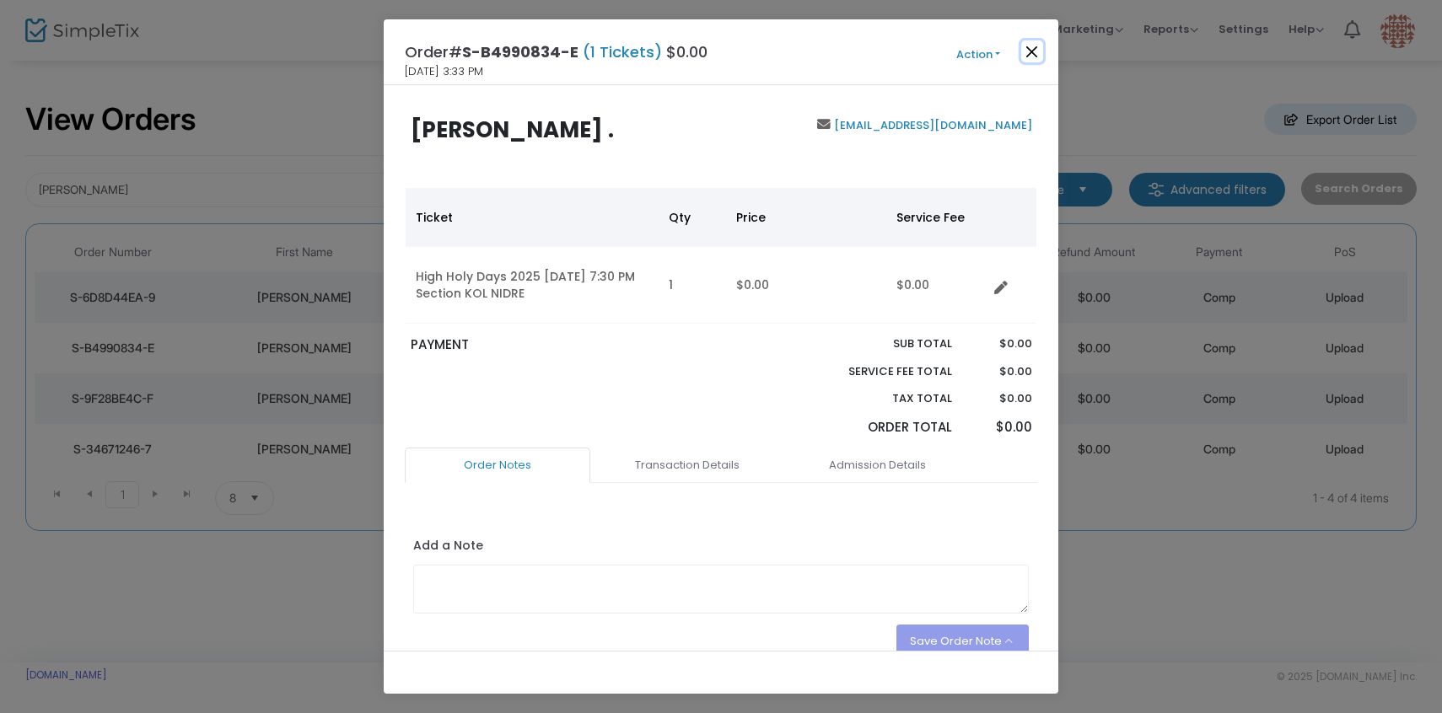
click at [1034, 54] on button "Close" at bounding box center [1032, 51] width 22 height 22
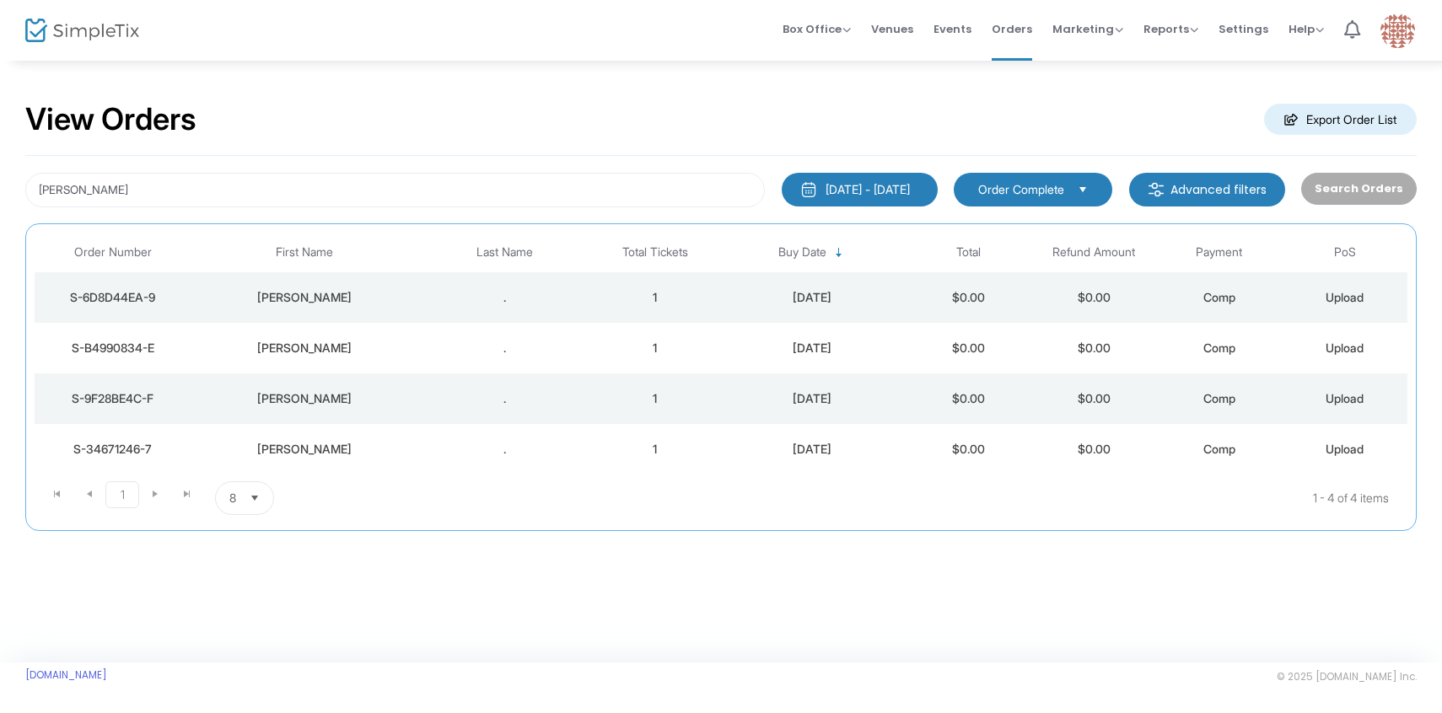
click at [554, 406] on div "." at bounding box center [504, 398] width 167 height 17
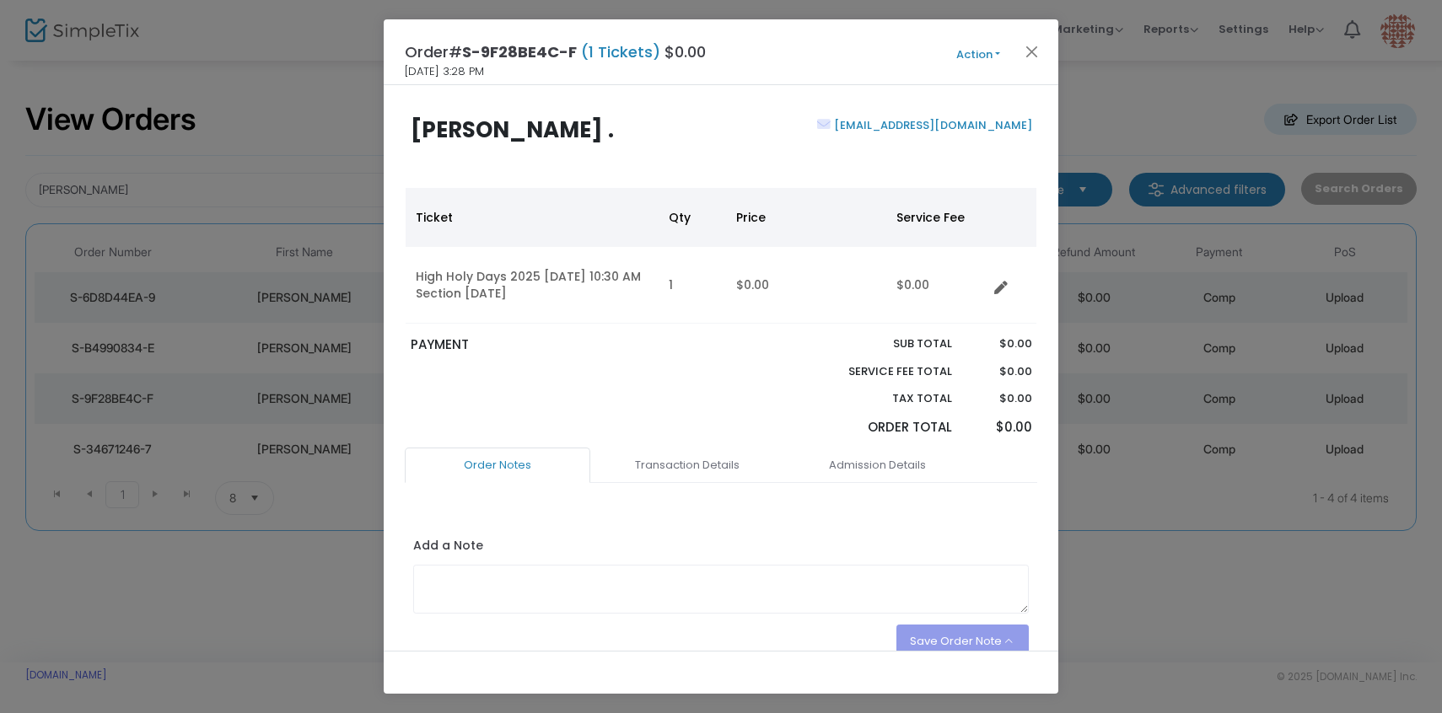
click at [972, 56] on button "Action" at bounding box center [978, 55] width 101 height 19
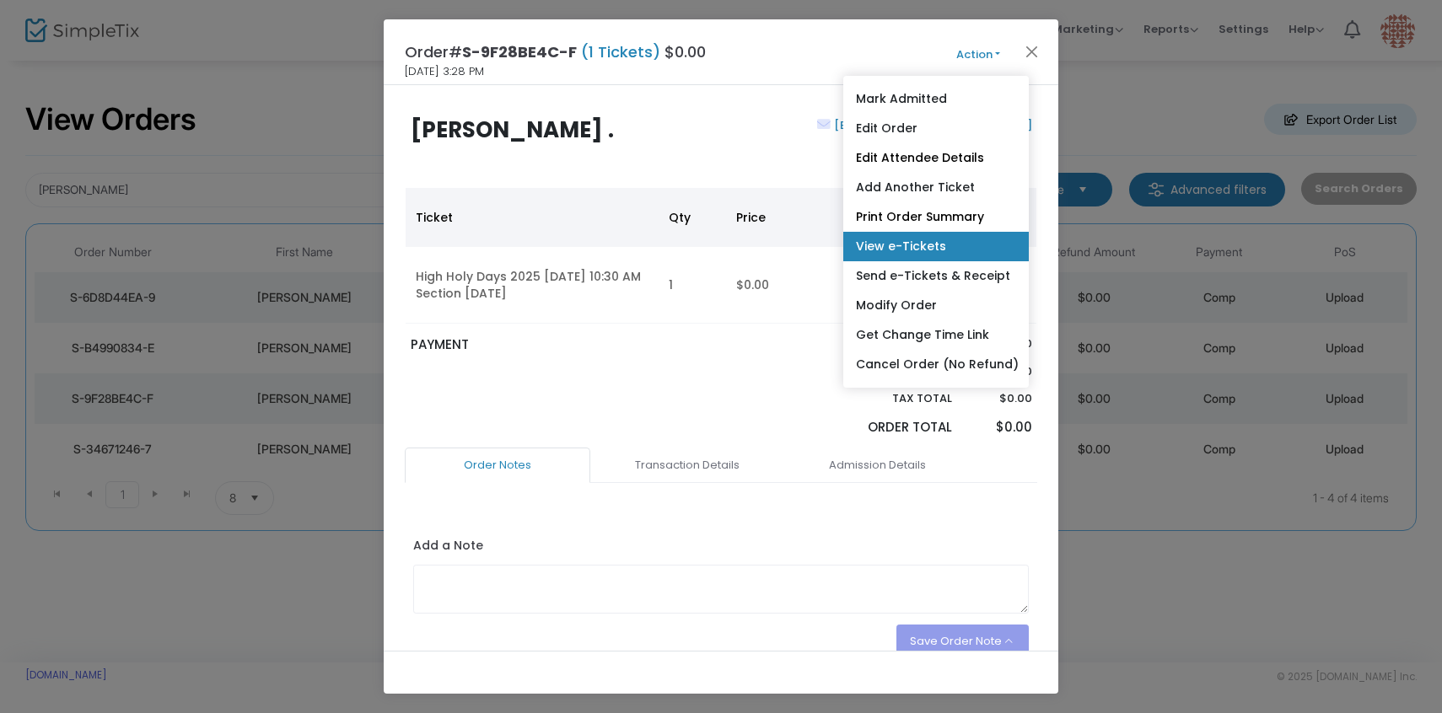
click at [927, 243] on link "View e-Tickets" at bounding box center [936, 247] width 186 height 30
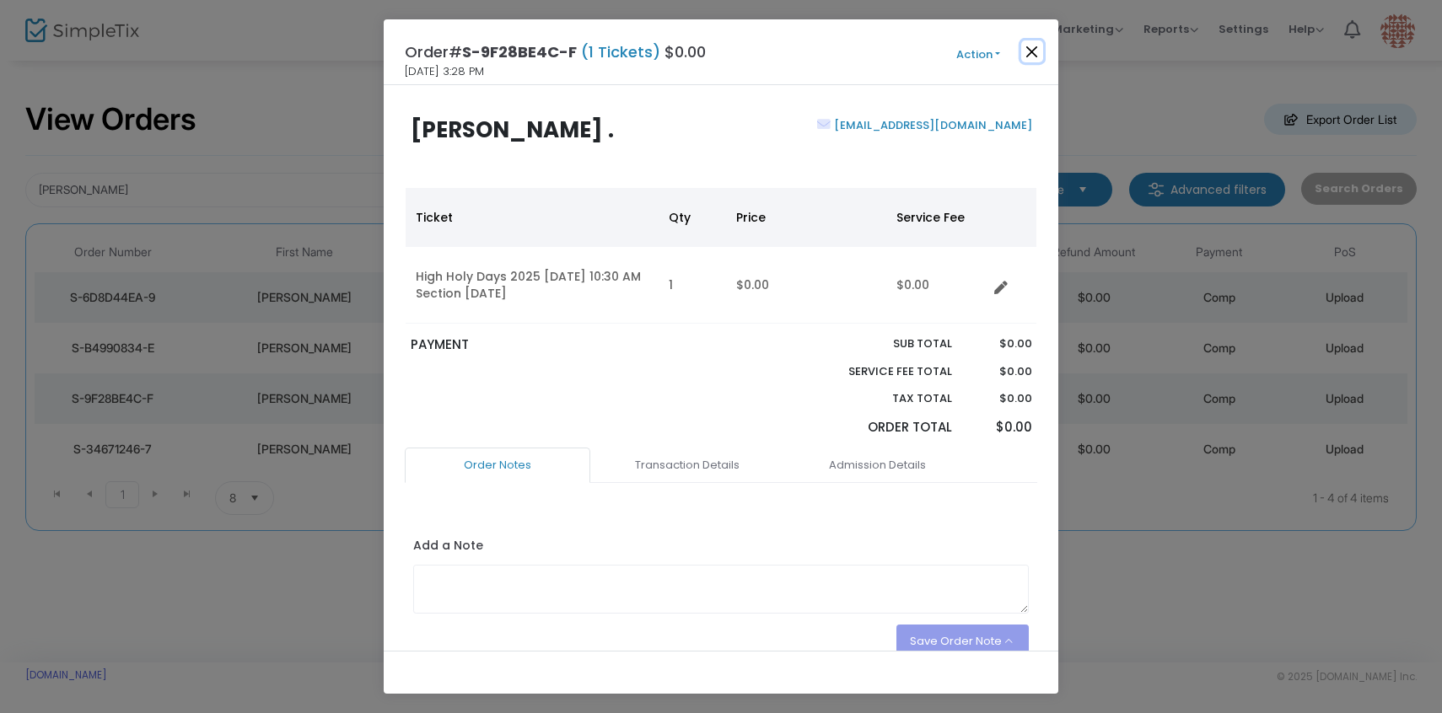
click at [1036, 57] on button "Close" at bounding box center [1032, 51] width 22 height 22
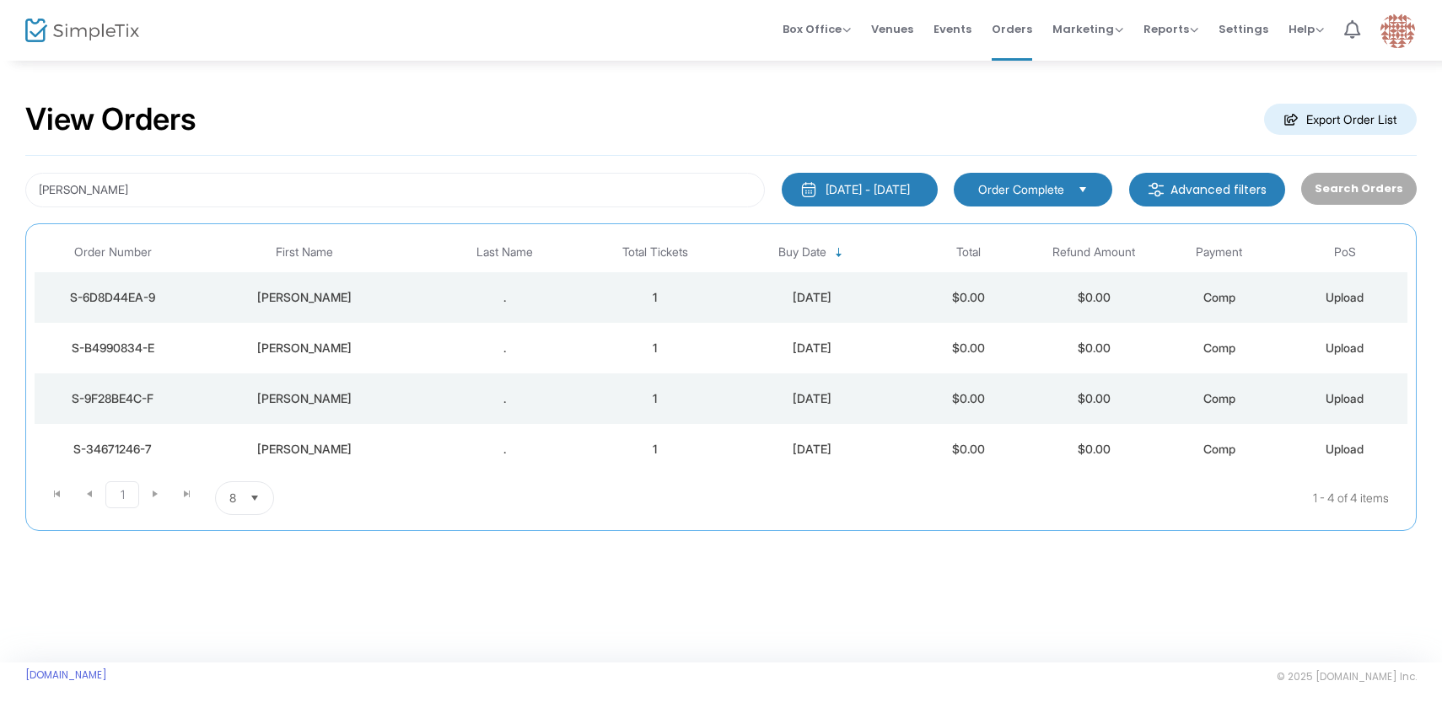
click at [564, 463] on td "." at bounding box center [504, 449] width 175 height 51
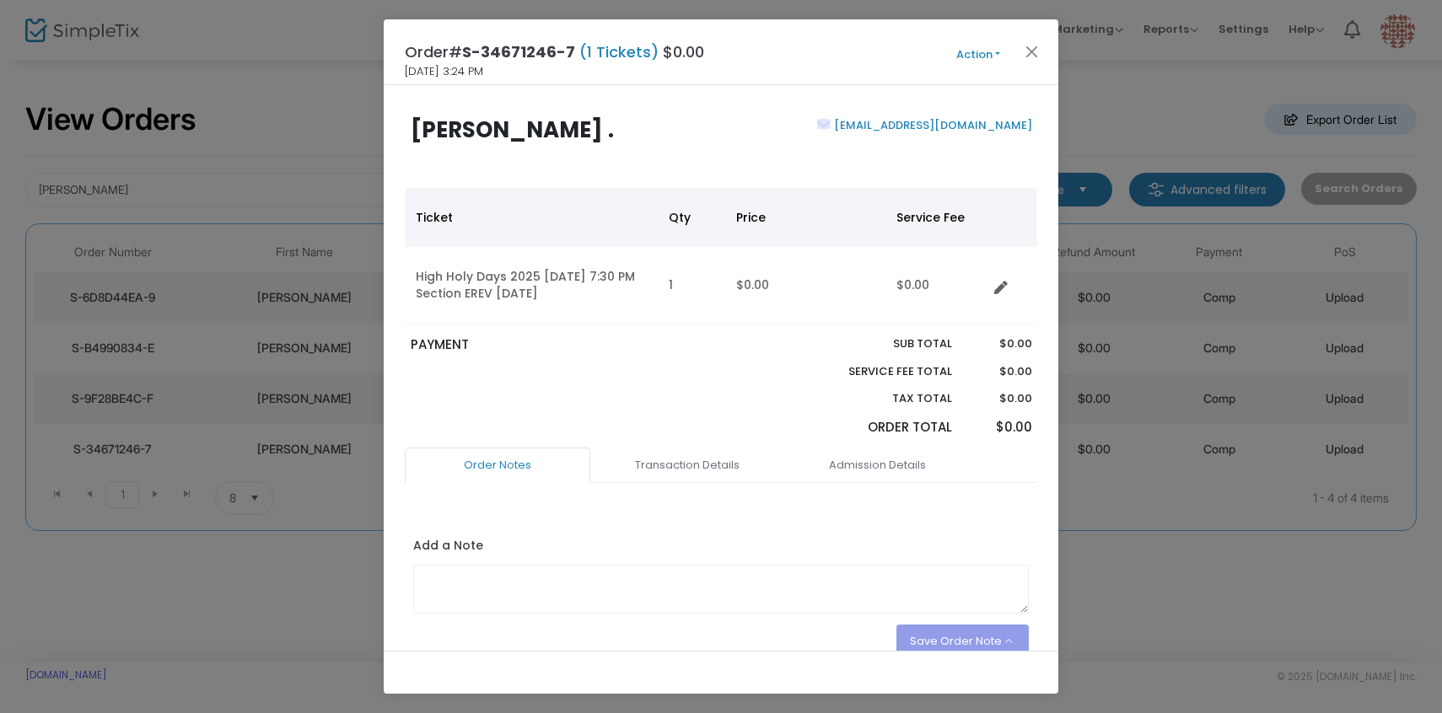
click at [965, 62] on button "Action" at bounding box center [978, 55] width 101 height 19
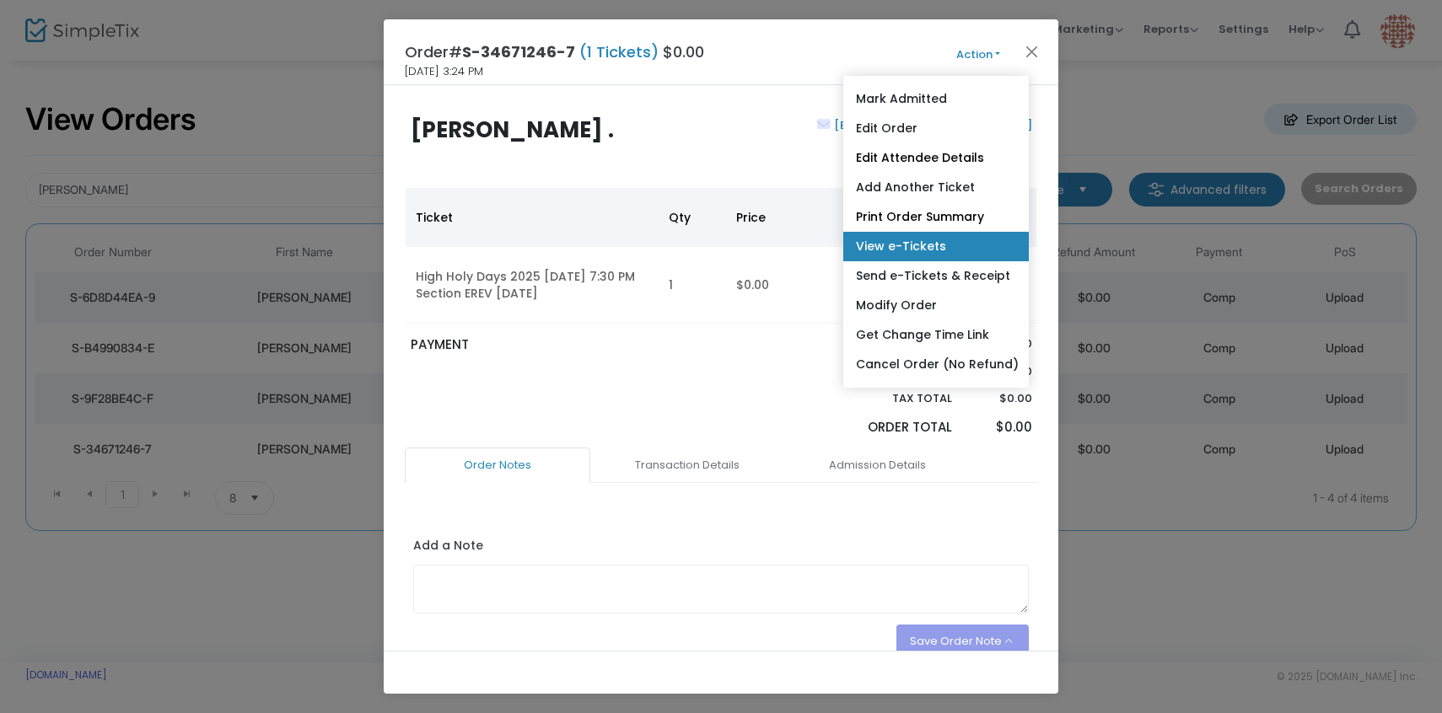
click at [931, 236] on link "View e-Tickets" at bounding box center [936, 247] width 186 height 30
